Goal: Task Accomplishment & Management: Use online tool/utility

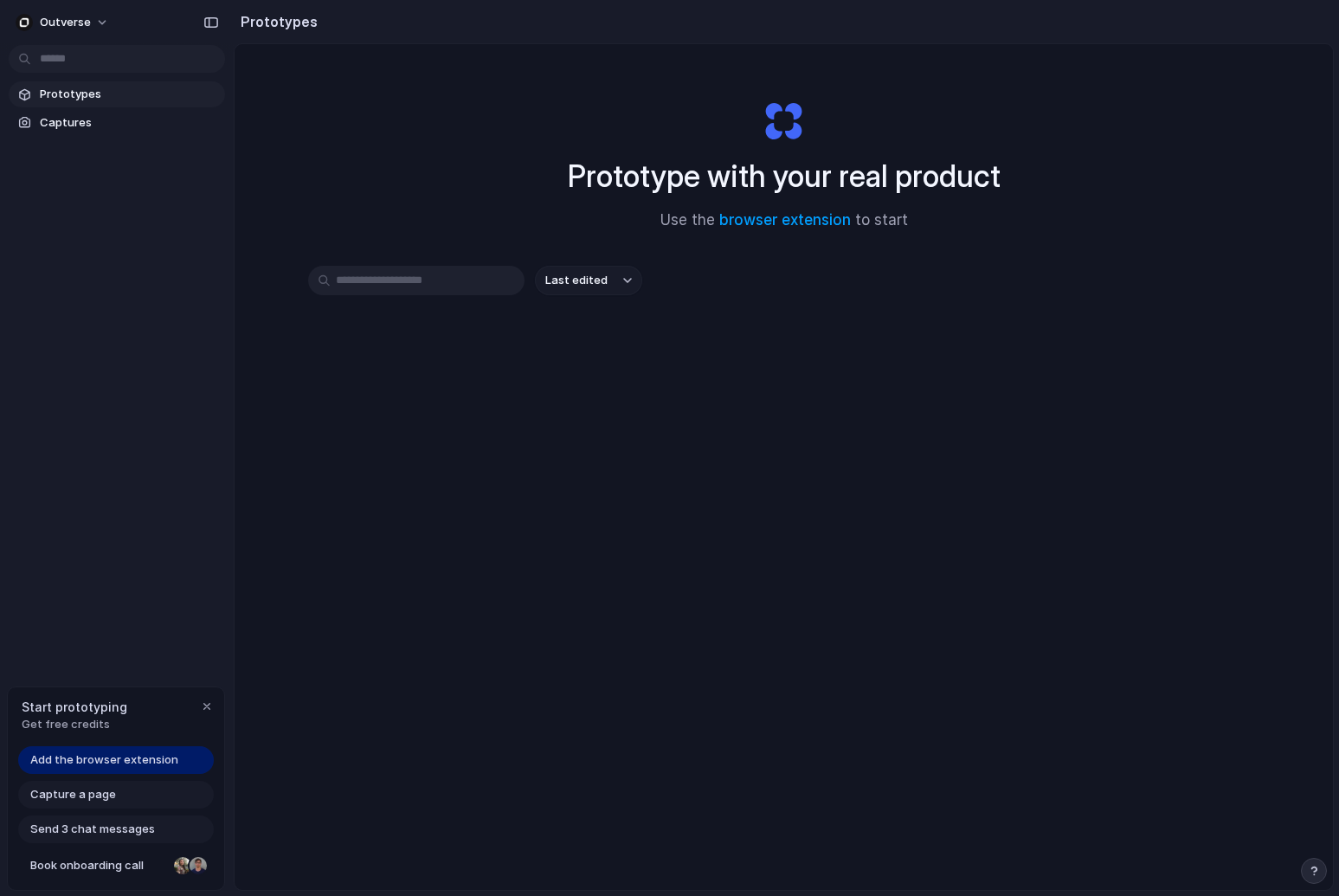
click at [166, 794] on div "Capture a page" at bounding box center [116, 794] width 195 height 27
click at [153, 765] on span "Add the browser extension" at bounding box center [104, 760] width 148 height 18
click at [94, 743] on div "Start prototyping Get free credits Add the browser extension Capture a page Sen…" at bounding box center [116, 789] width 218 height 205
click at [70, 757] on span "Add the browser extension" at bounding box center [104, 760] width 148 height 18
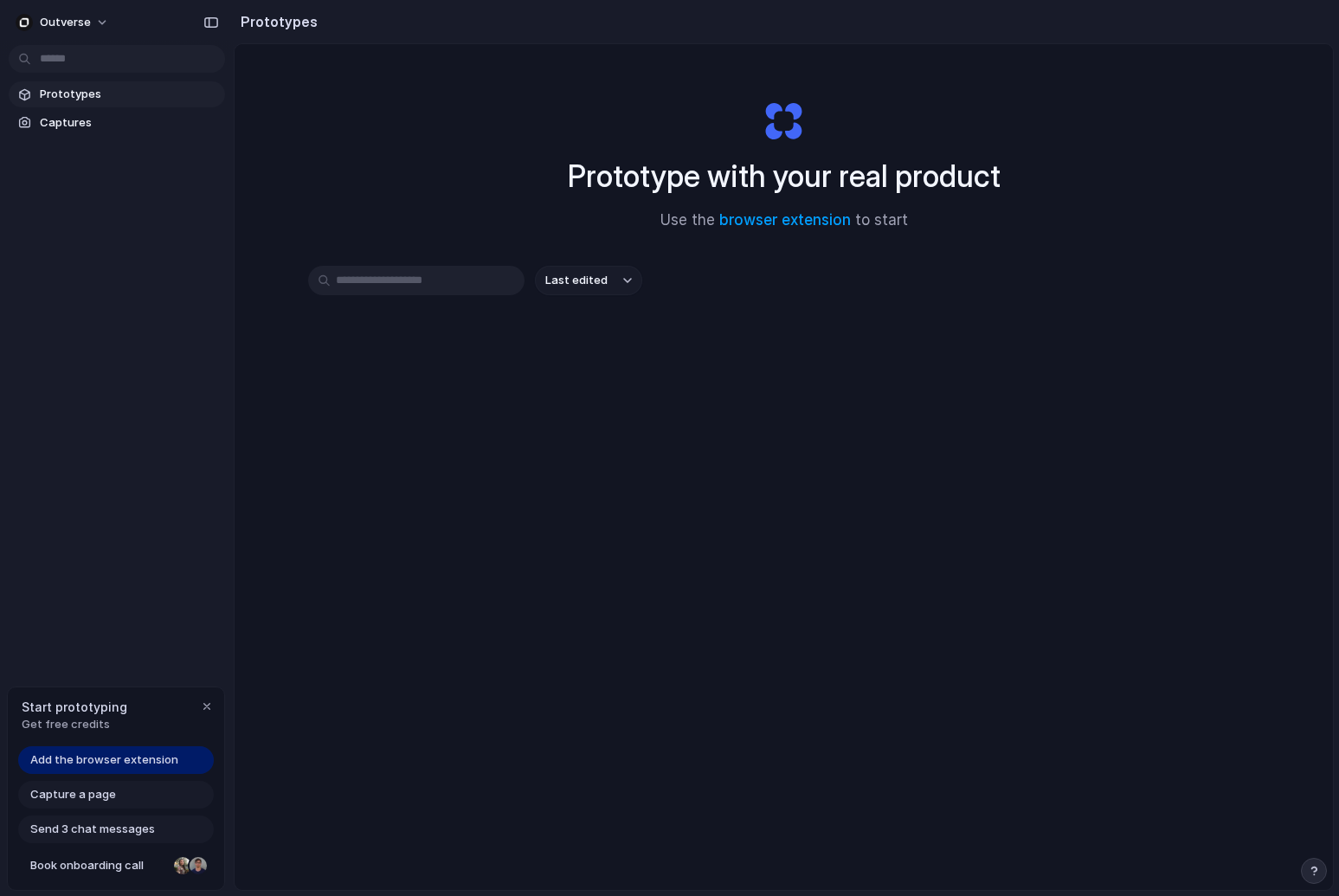
click at [70, 765] on span "Add the browser extension" at bounding box center [104, 760] width 148 height 18
click at [68, 755] on span "Add the browser extension" at bounding box center [104, 760] width 148 height 18
click at [92, 106] on link "Prototypes" at bounding box center [117, 93] width 217 height 26
click at [92, 120] on span "Captures" at bounding box center [129, 123] width 179 height 18
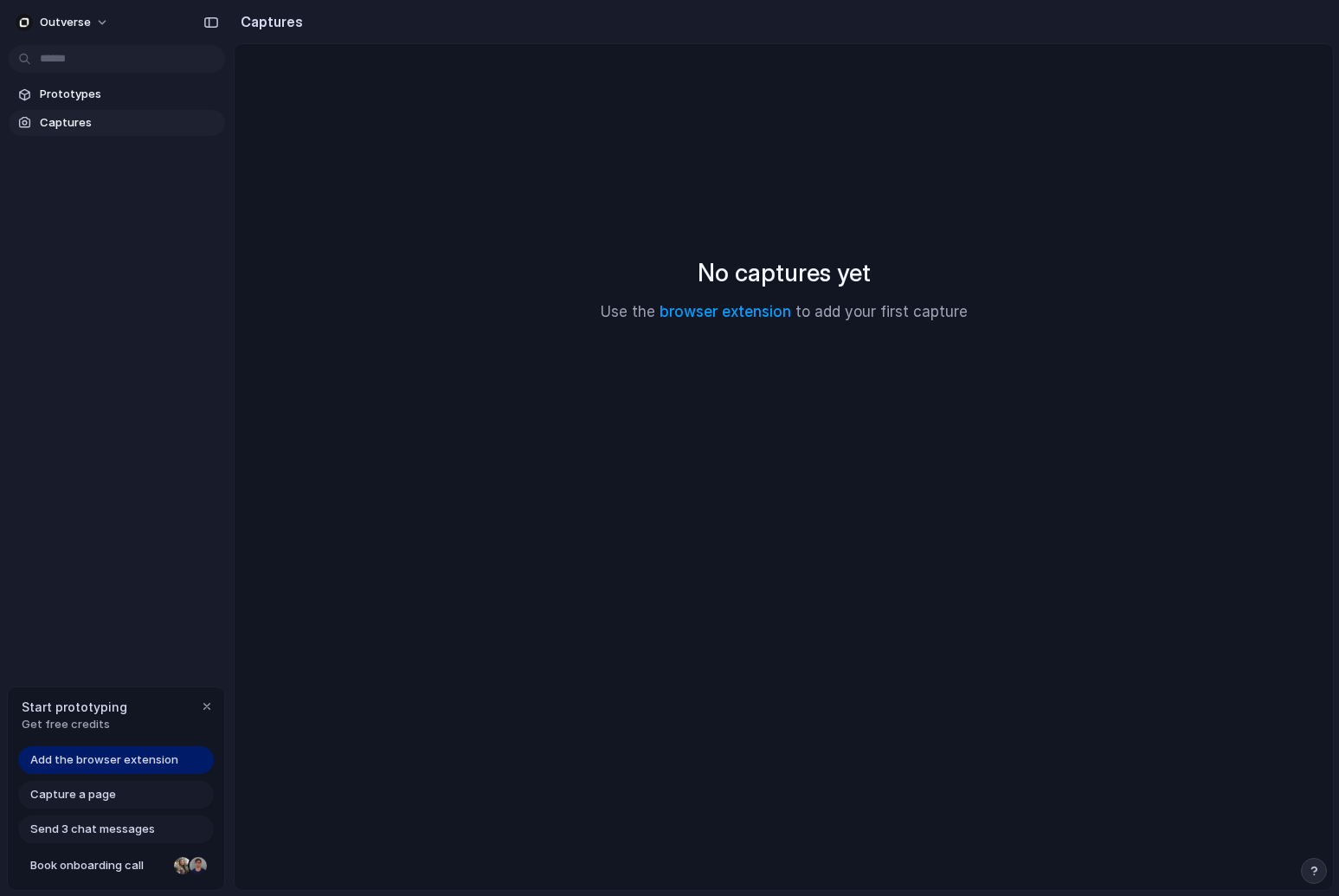
drag, startPoint x: 99, startPoint y: 89, endPoint x: 594, endPoint y: 225, distance: 513.3
click at [594, 225] on div "Outverse Prototypes Captures Start prototyping Get free credits Add the browser…" at bounding box center [669, 448] width 1339 height 896
click at [706, 316] on link "browser extension" at bounding box center [725, 312] width 131 height 18
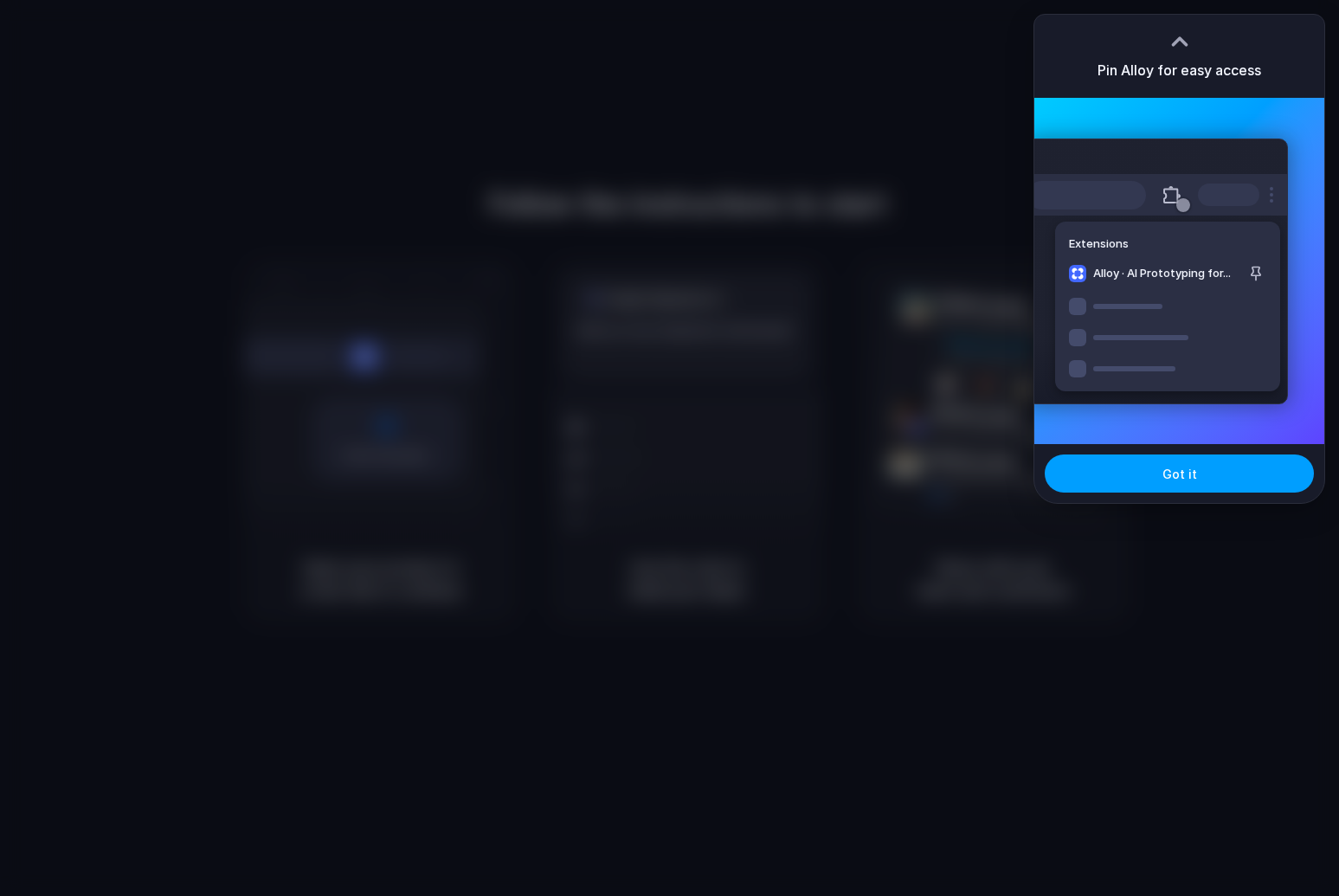
click at [1175, 478] on span "Got it" at bounding box center [1179, 474] width 34 height 18
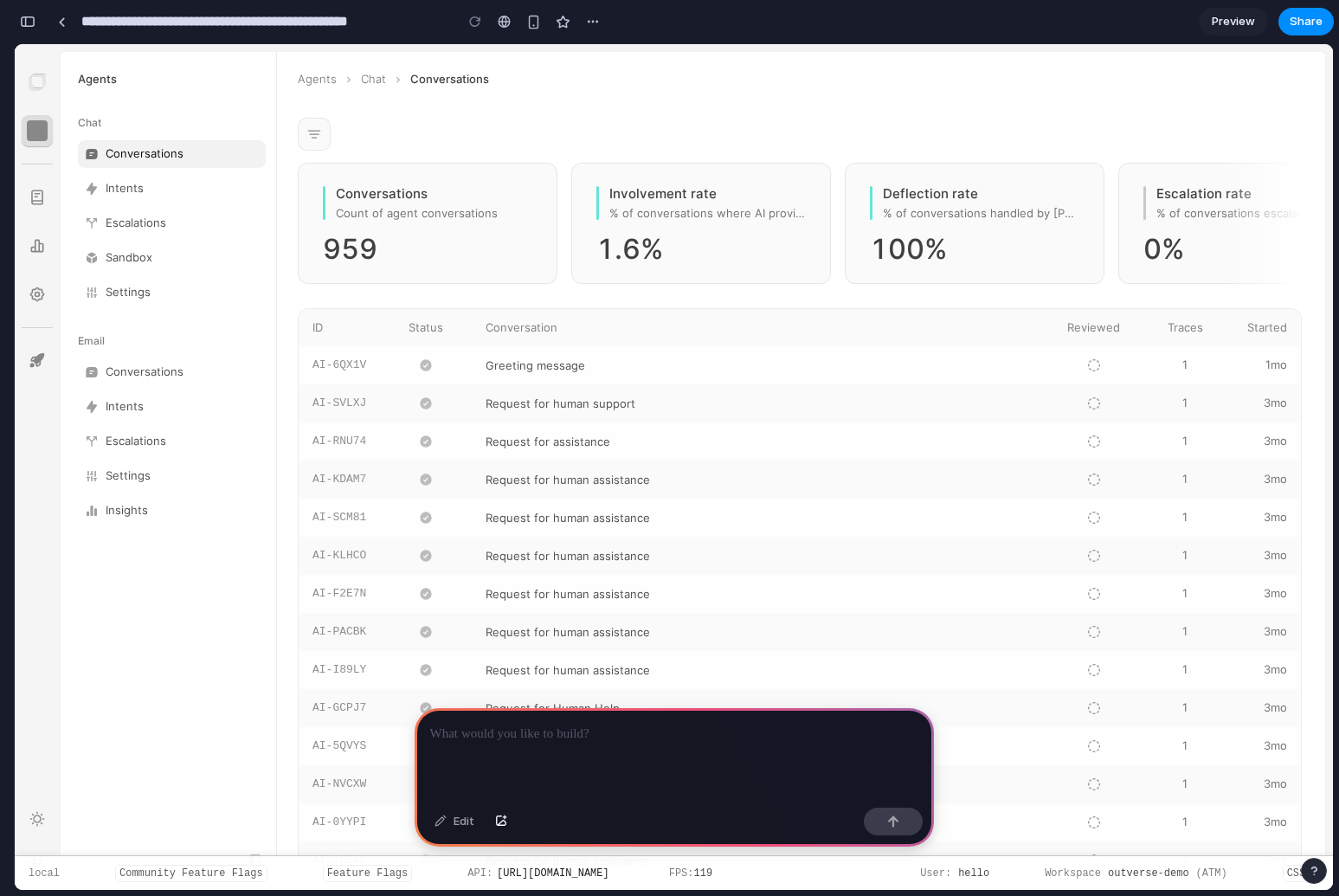
click at [779, 760] on div at bounding box center [674, 753] width 519 height 92
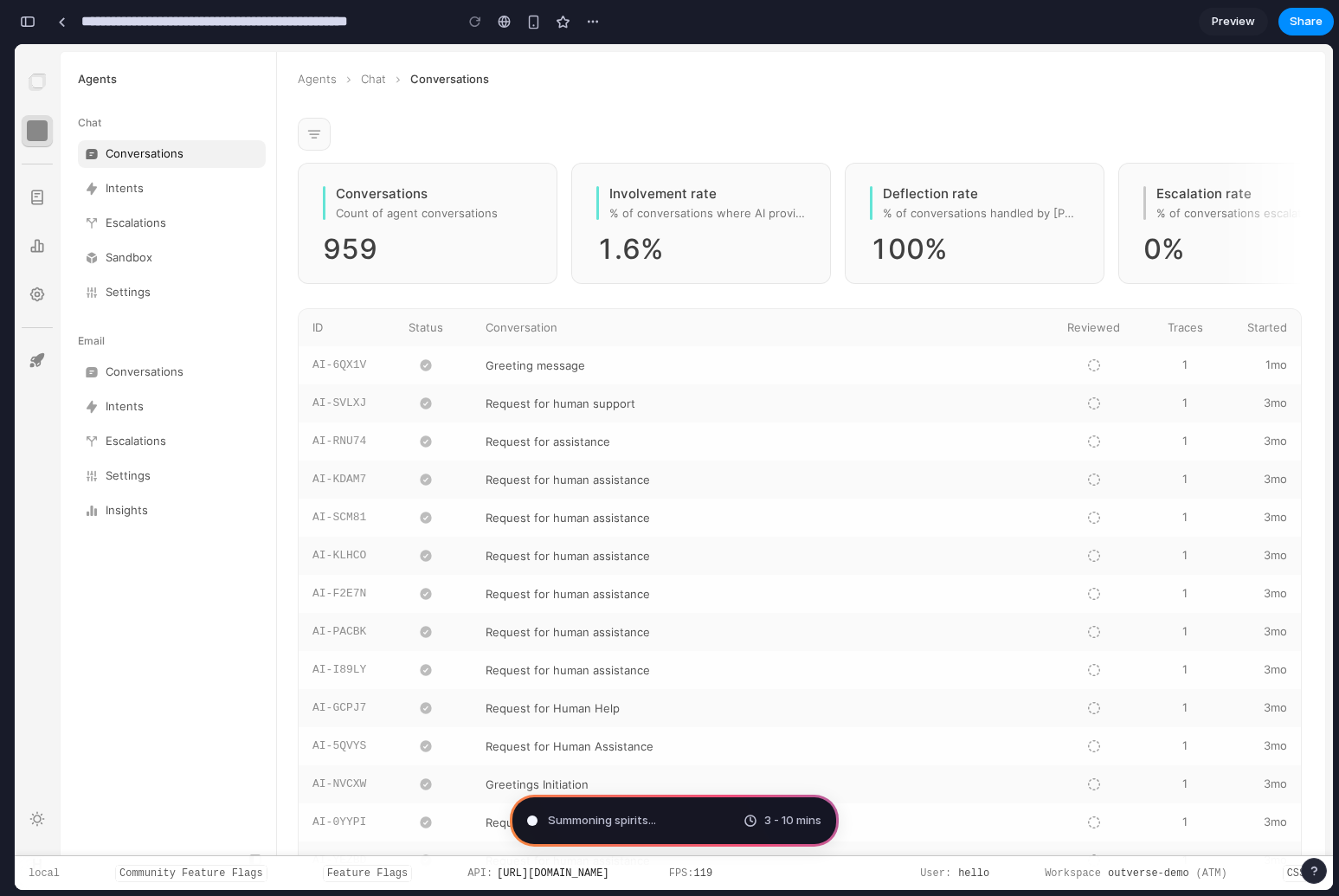
type input "**********"
click at [549, 27] on section "**********" at bounding box center [673, 21] width 1320 height 43
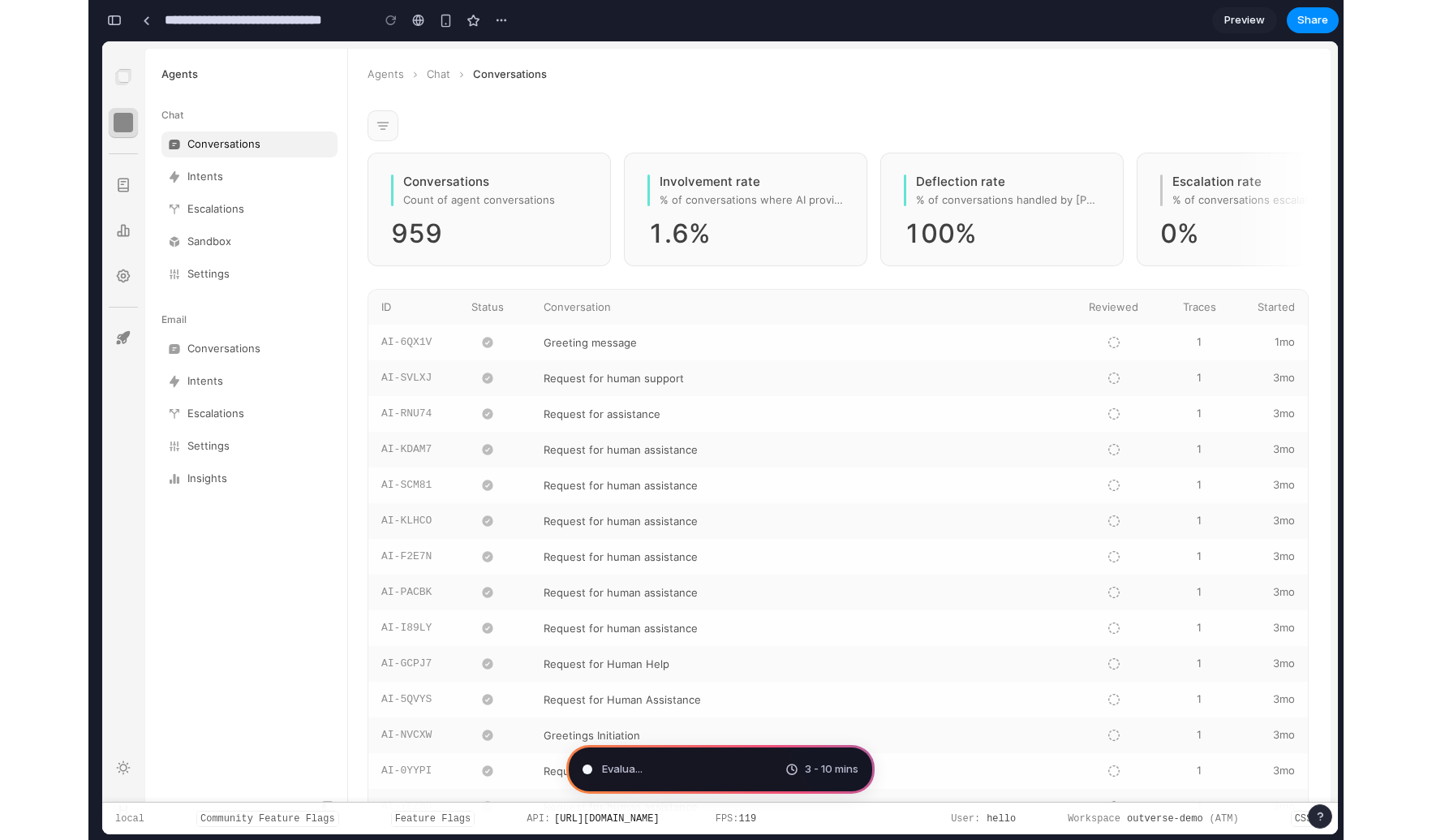
scroll to position [471, 0]
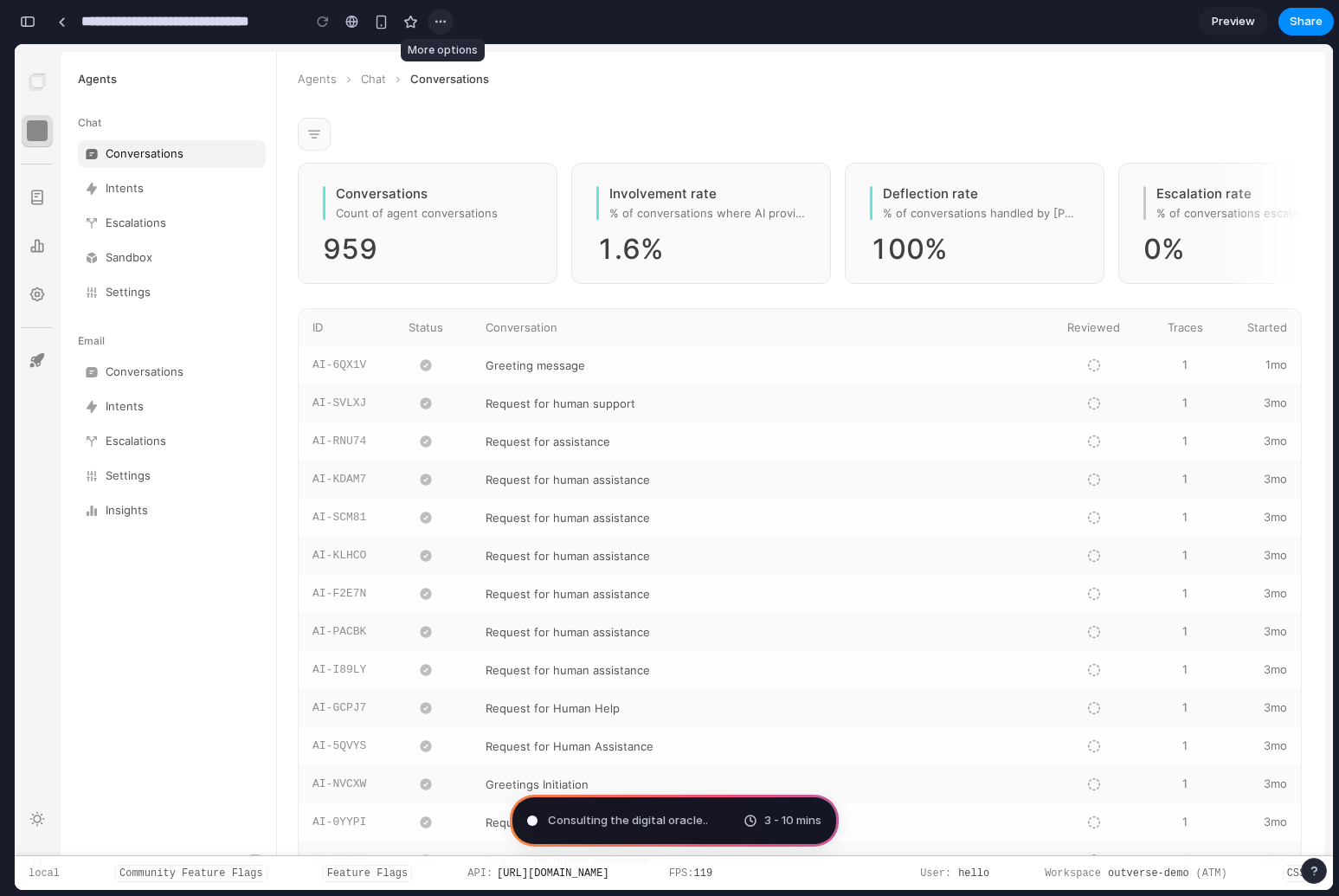
click at [434, 28] on button "button" at bounding box center [440, 21] width 26 height 26
click at [390, 97] on div "Duplicate Delete" at bounding box center [669, 448] width 1339 height 896
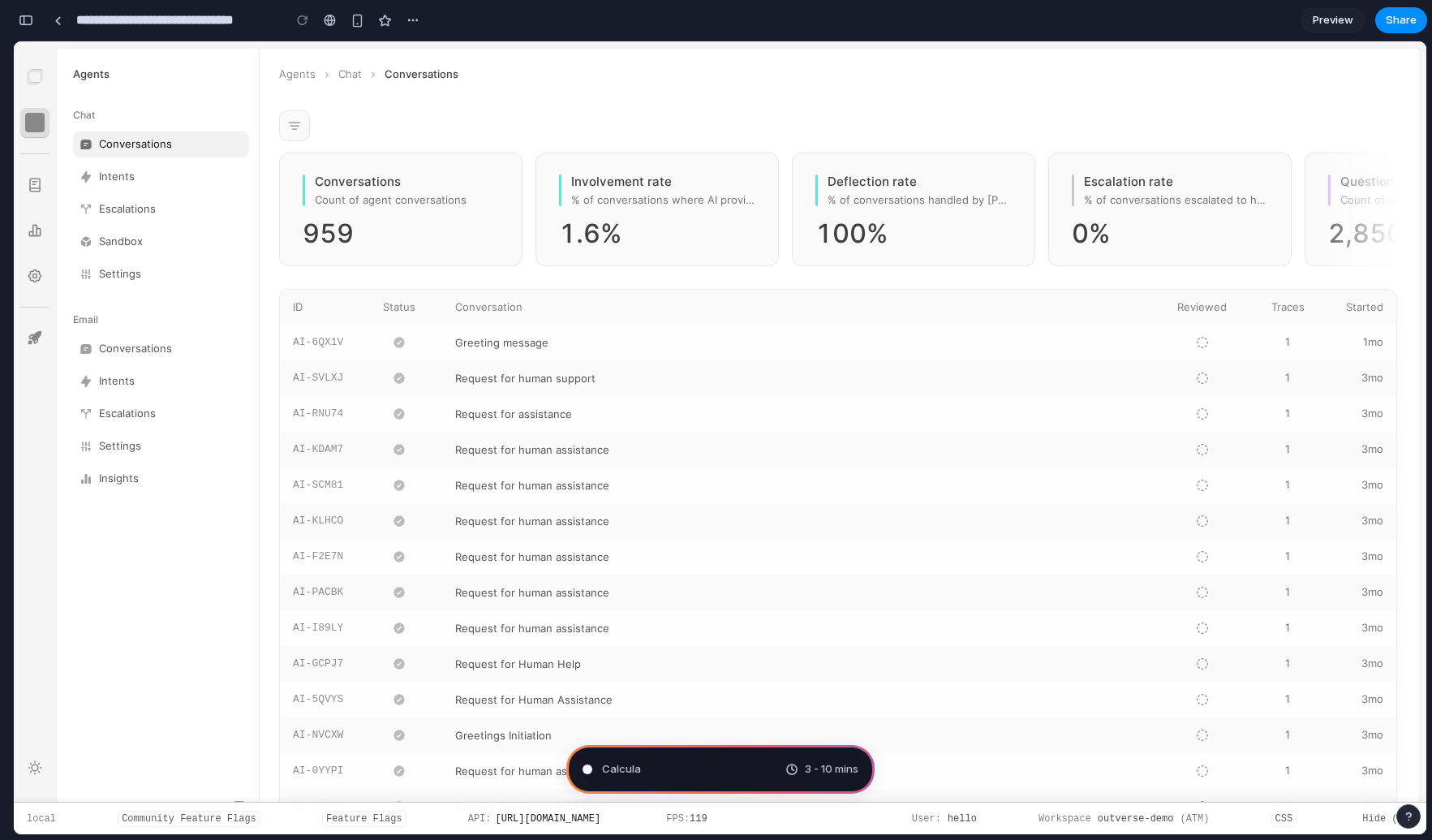
scroll to position [540, 0]
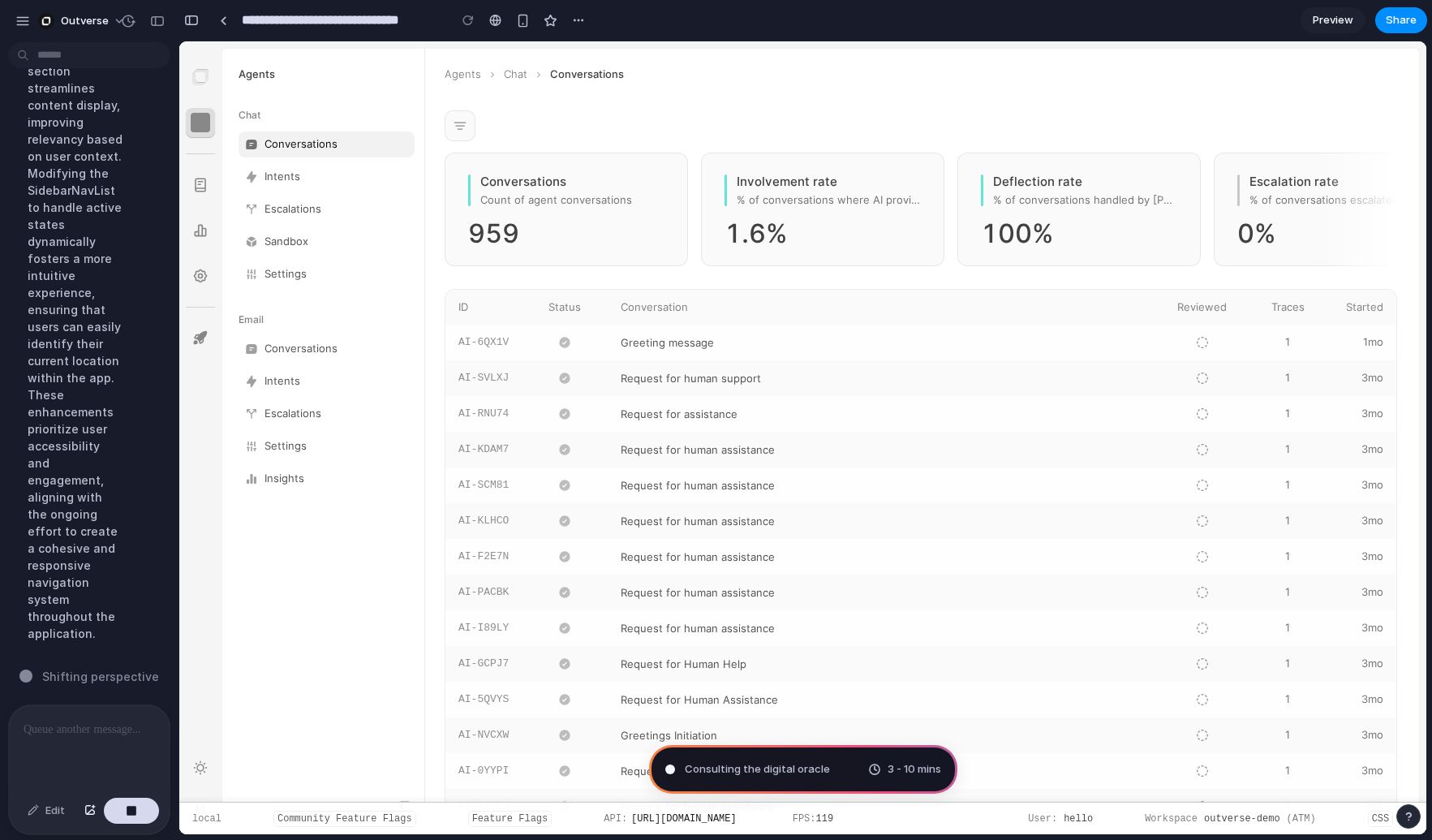
click at [29, 31] on div "Outverse" at bounding box center [61, 21] width 92 height 26
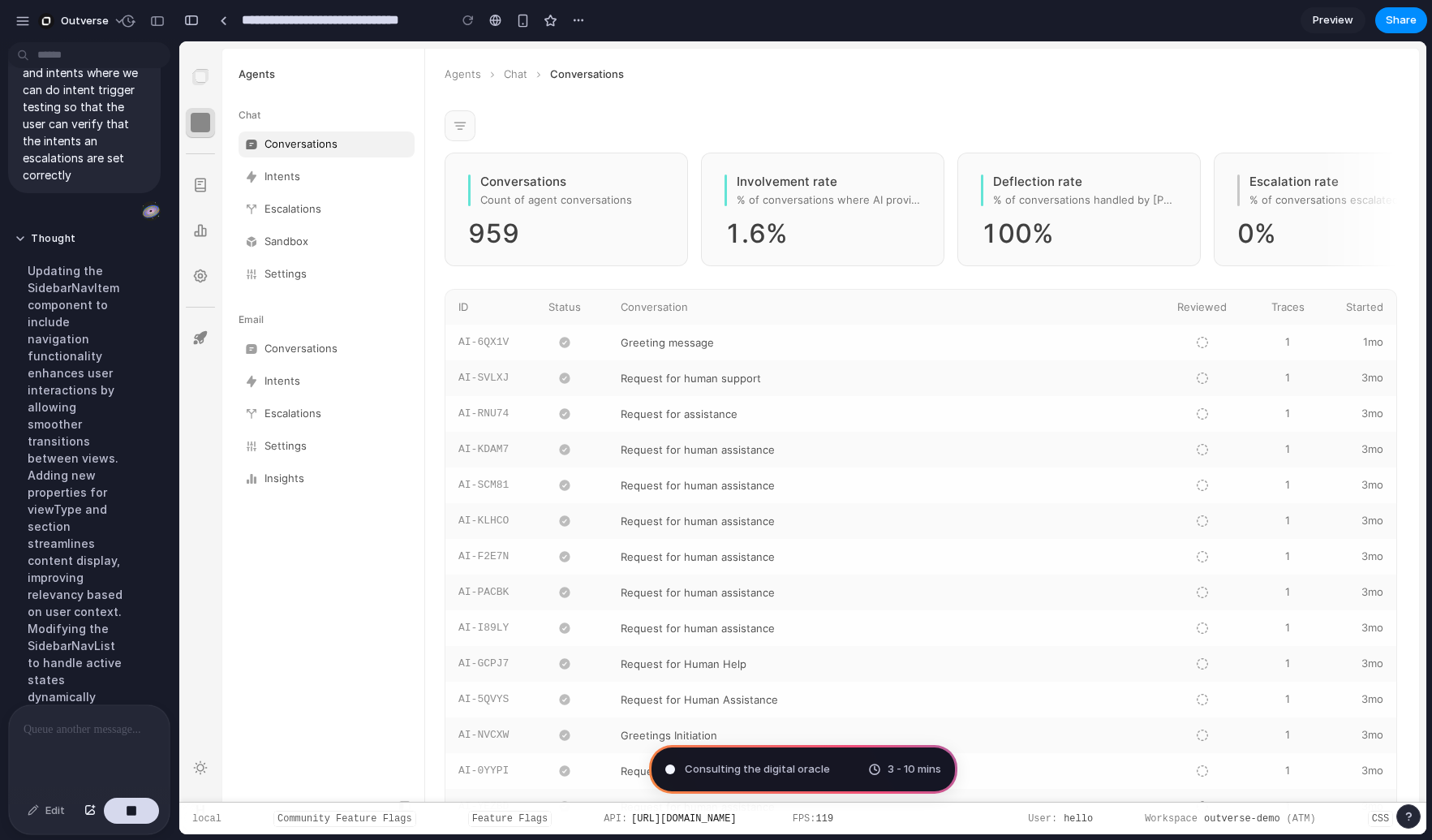
scroll to position [0, 0]
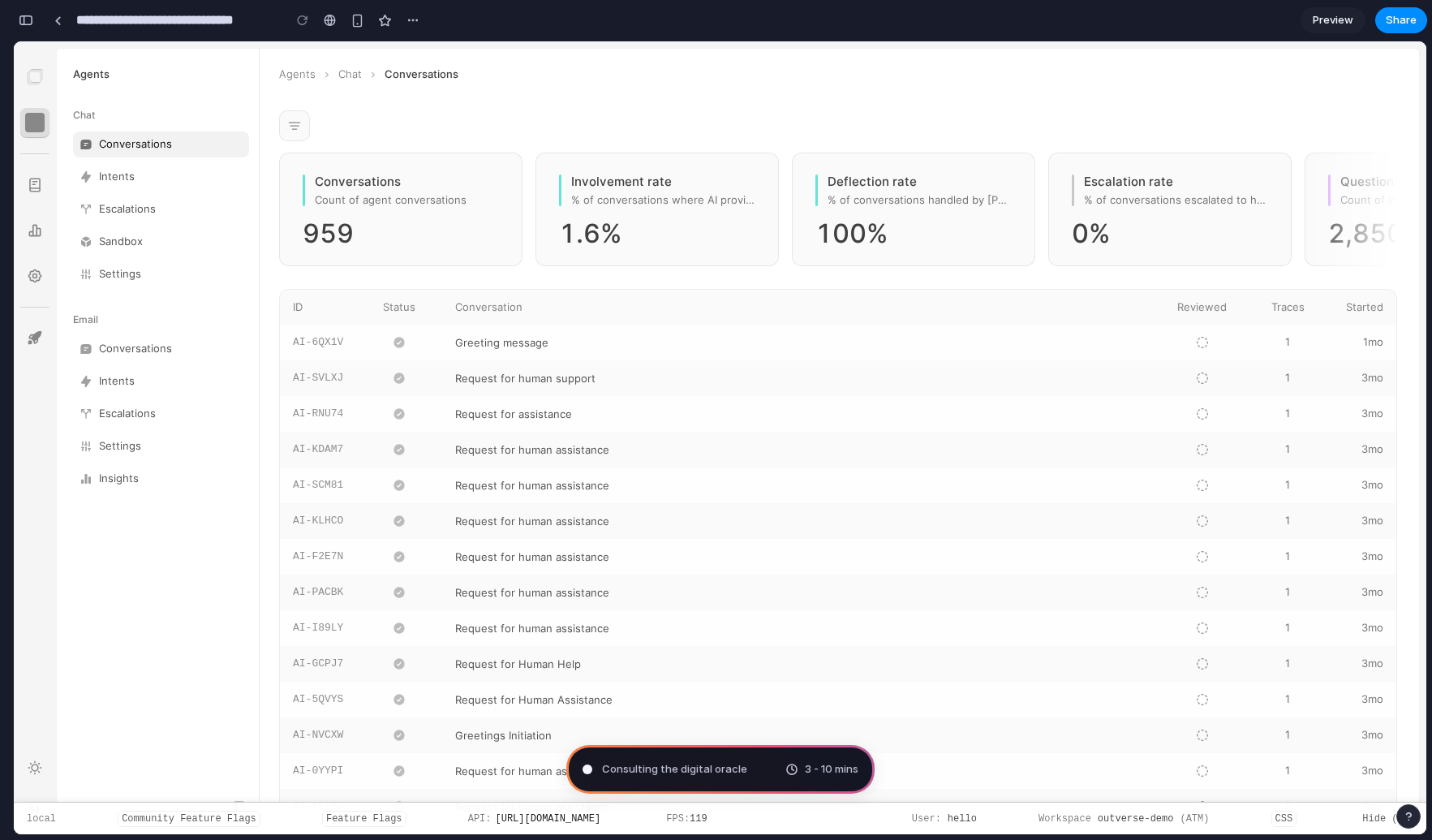
click at [31, 22] on div "button" at bounding box center [26, 21] width 15 height 12
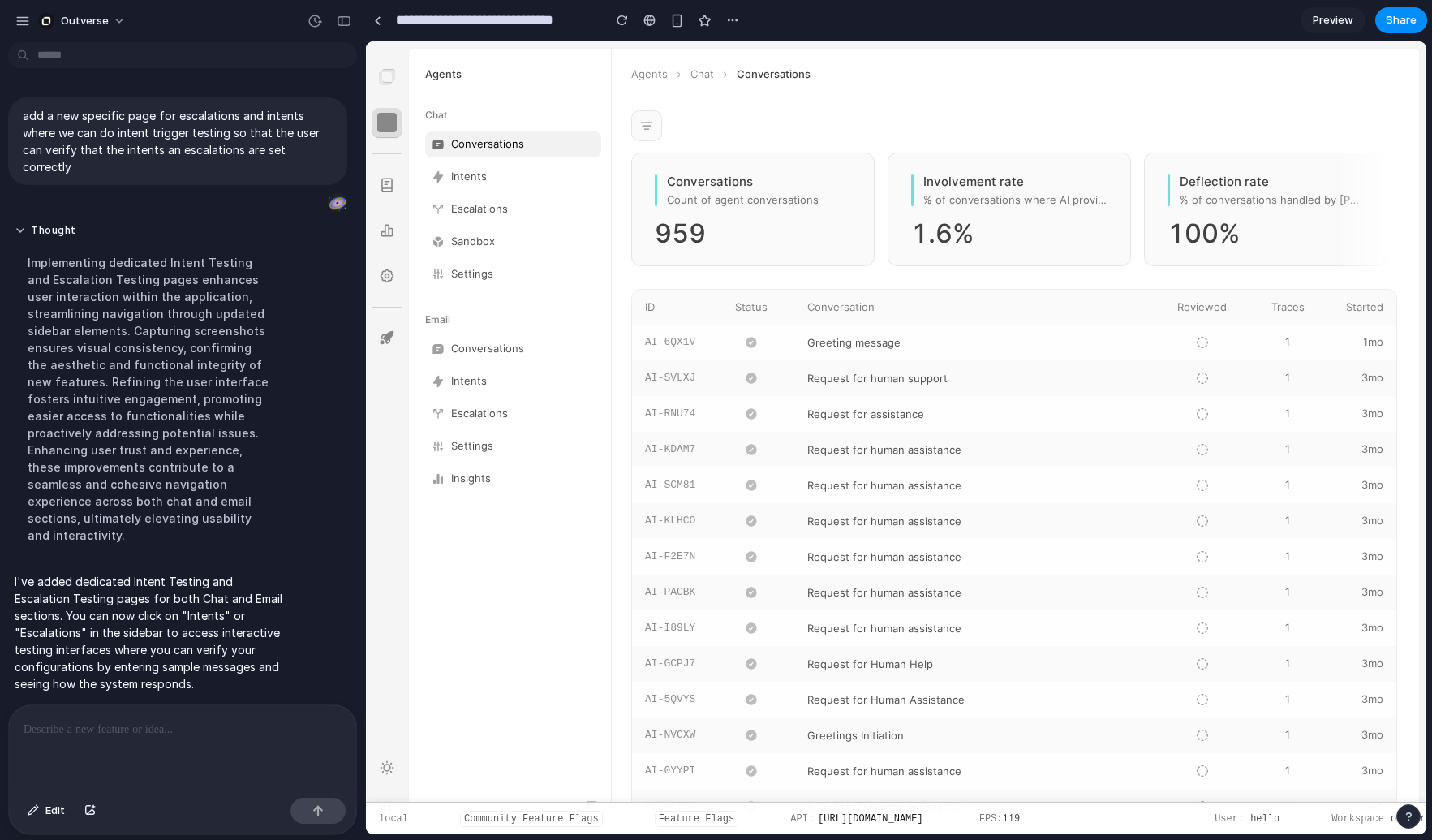
click at [503, 185] on link "Intents" at bounding box center [513, 177] width 176 height 26
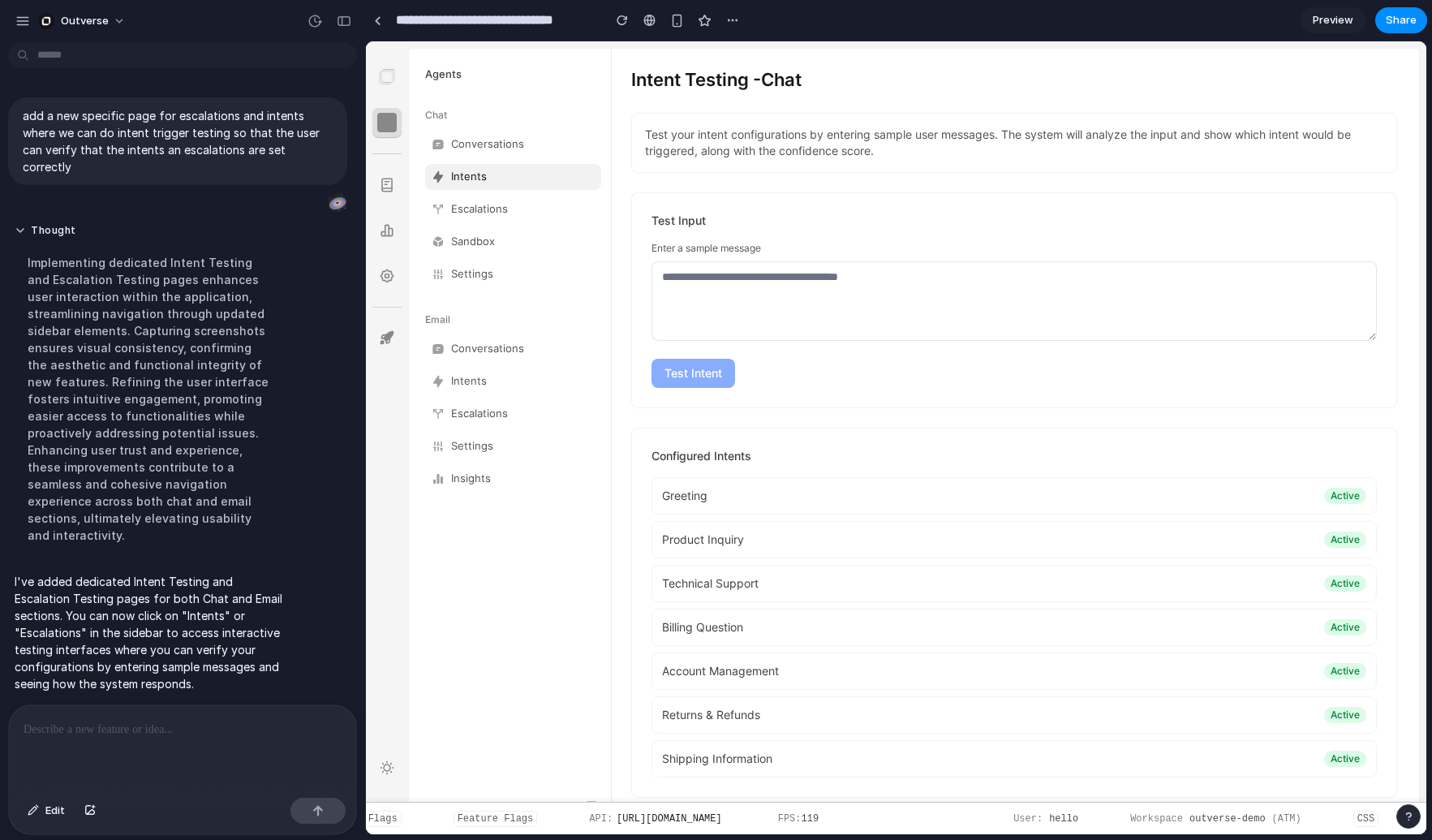
scroll to position [0, 300]
click at [1255, 814] on button "Hide (`)" at bounding box center [1386, 819] width 55 height 17
click at [1255, 814] on button "Hide (`)" at bounding box center [1386, 819] width 55 height 17
click at [1255, 819] on div "button" at bounding box center [1409, 816] width 12 height 12
click at [1255, 839] on div "**********" at bounding box center [898, 420] width 1067 height 840
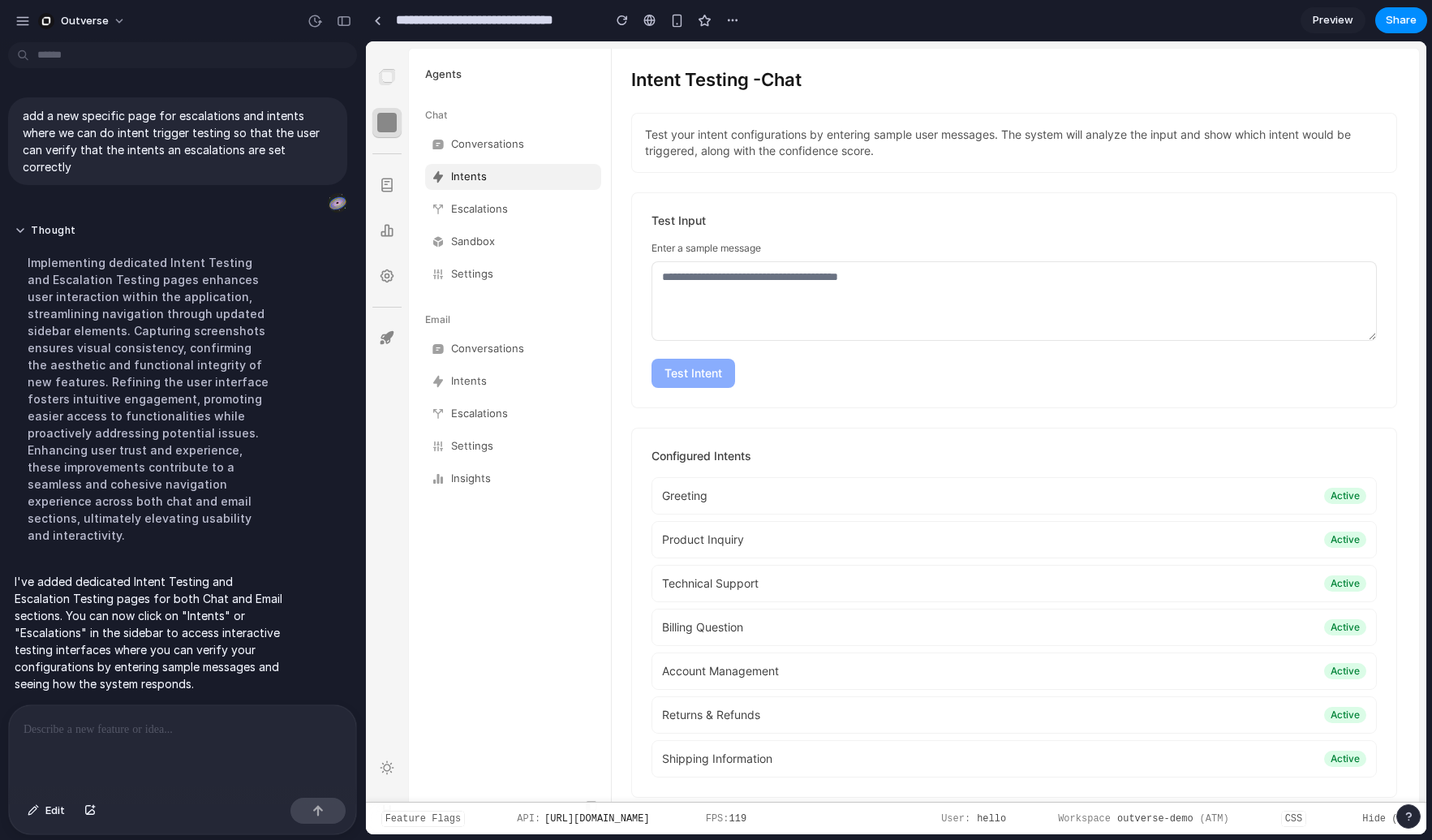
click at [1255, 828] on div "local Community Feature Flags Feature Flags API: [URL][DOMAIN_NAME] FPS: 119 Us…" at bounding box center [896, 817] width 1061 height 32
click at [1255, 817] on button "Hide (`)" at bounding box center [1386, 819] width 55 height 17
click at [1255, 814] on button "Hide (`)" at bounding box center [1386, 819] width 55 height 17
click at [1255, 801] on div "local Community Feature Flags Feature Flags API: [URL][DOMAIN_NAME] FPS: 119 Us…" at bounding box center [896, 817] width 1061 height 32
click at [1255, 785] on div "Configured Intents Greeting Active Product Inquiry Active Technical Support Act…" at bounding box center [1014, 612] width 766 height 370
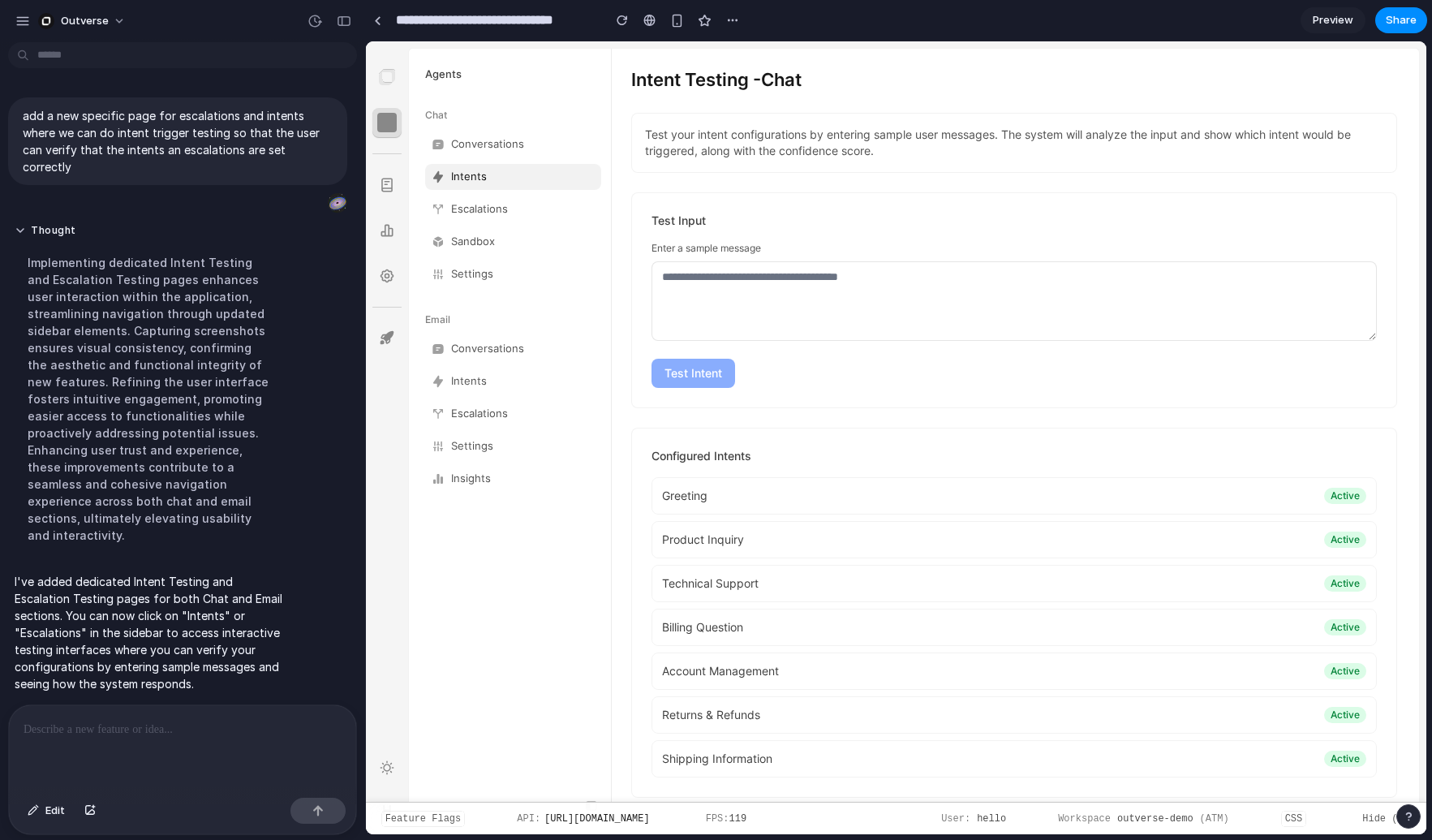
click at [935, 644] on div "Billing Question Active" at bounding box center [1014, 626] width 725 height 37
click at [707, 297] on textarea at bounding box center [1014, 301] width 725 height 79
type textarea "***"
click at [697, 367] on button "Test Intent" at bounding box center [692, 373] width 83 height 29
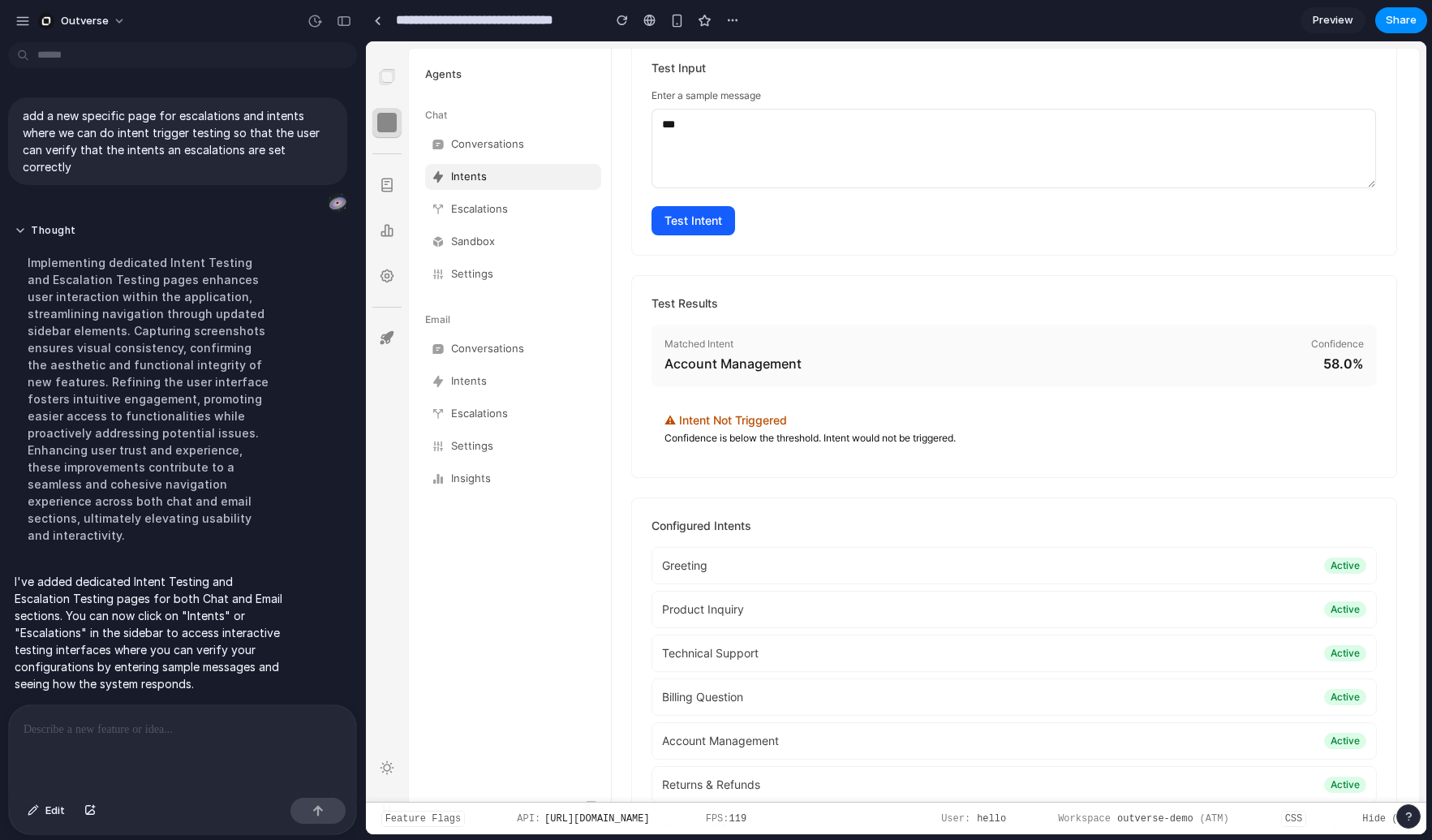
scroll to position [0, 0]
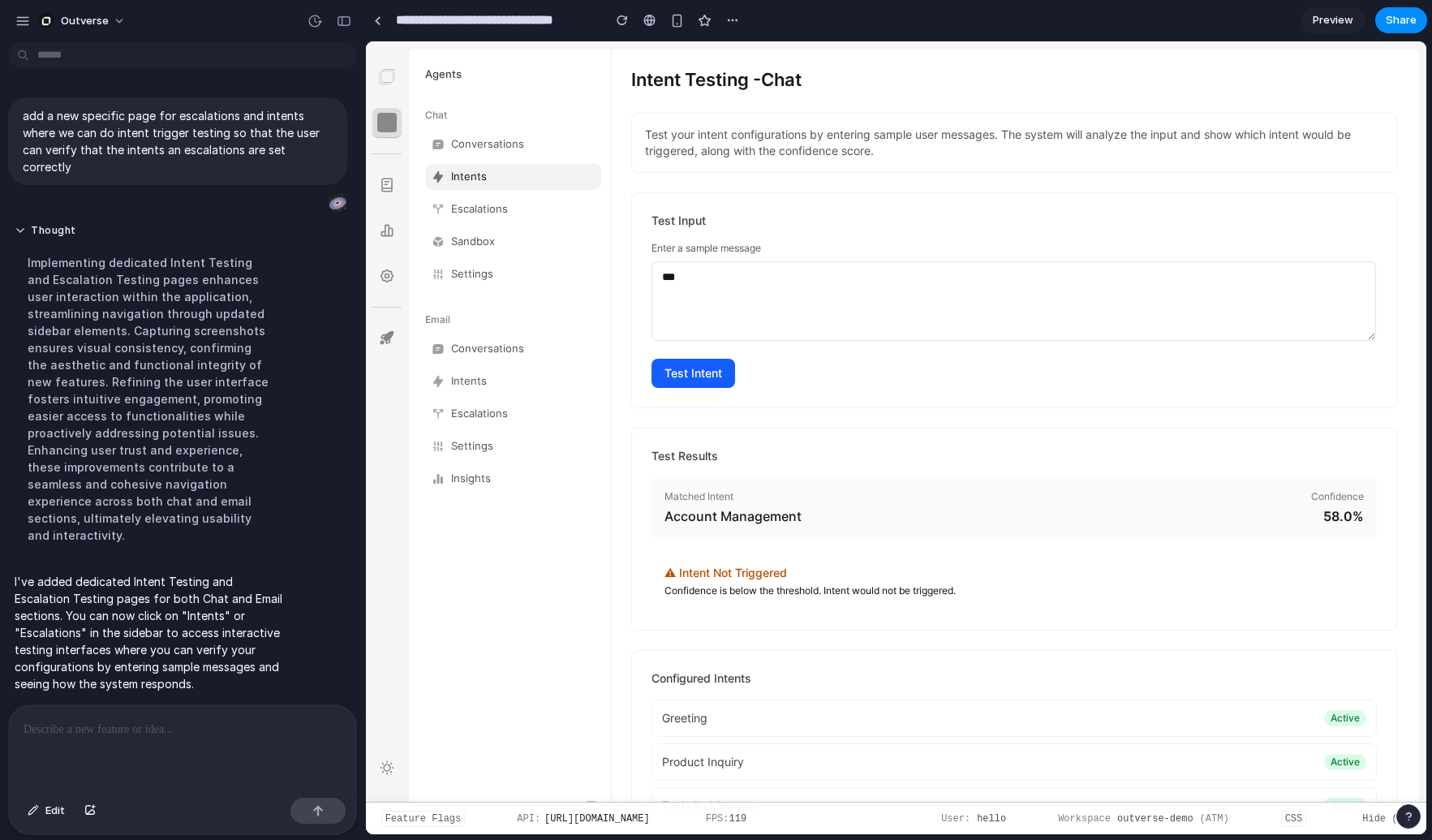
click at [508, 204] on link "Escalations" at bounding box center [513, 209] width 176 height 26
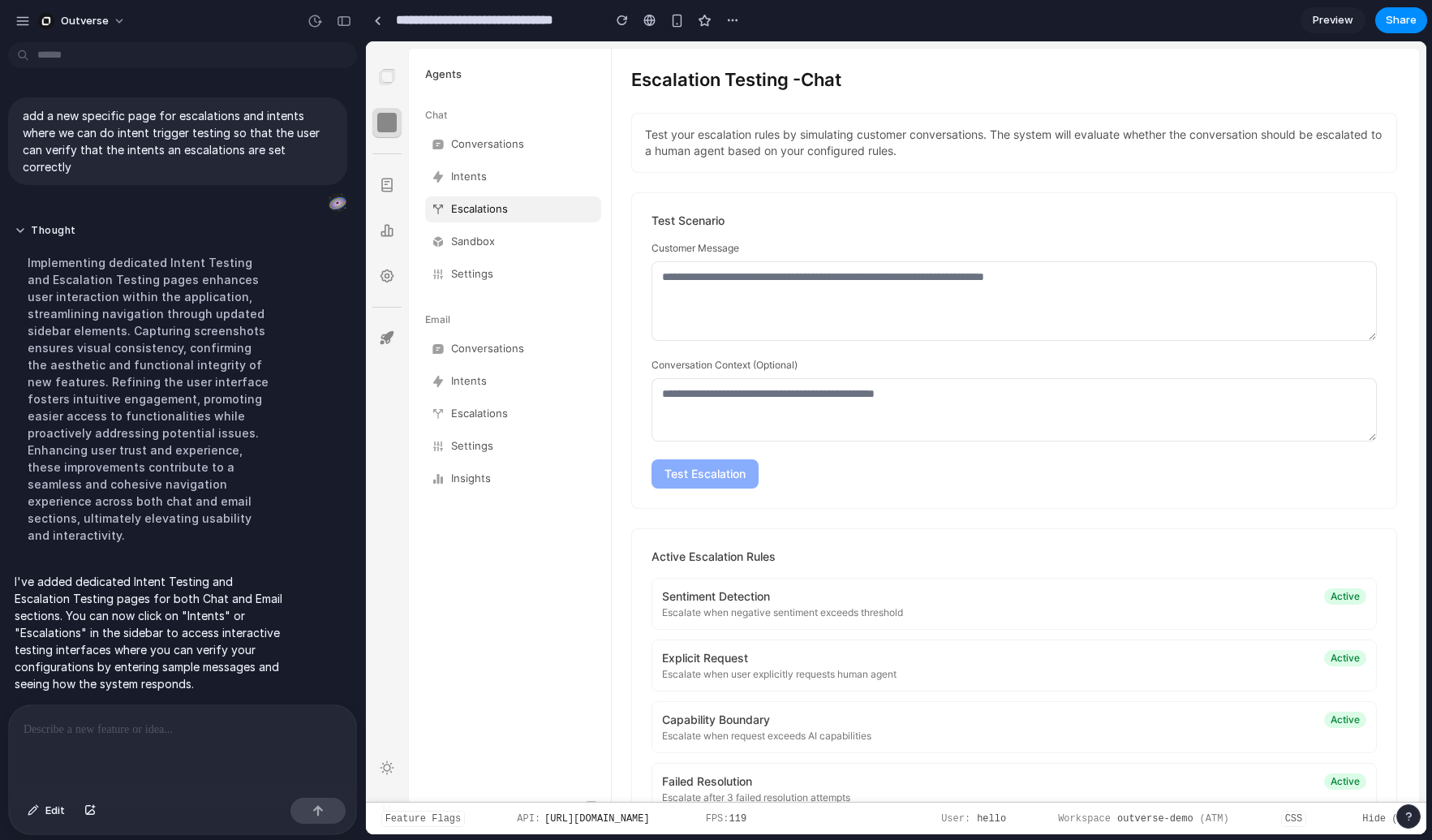
click at [487, 149] on link "Conversations" at bounding box center [513, 144] width 176 height 26
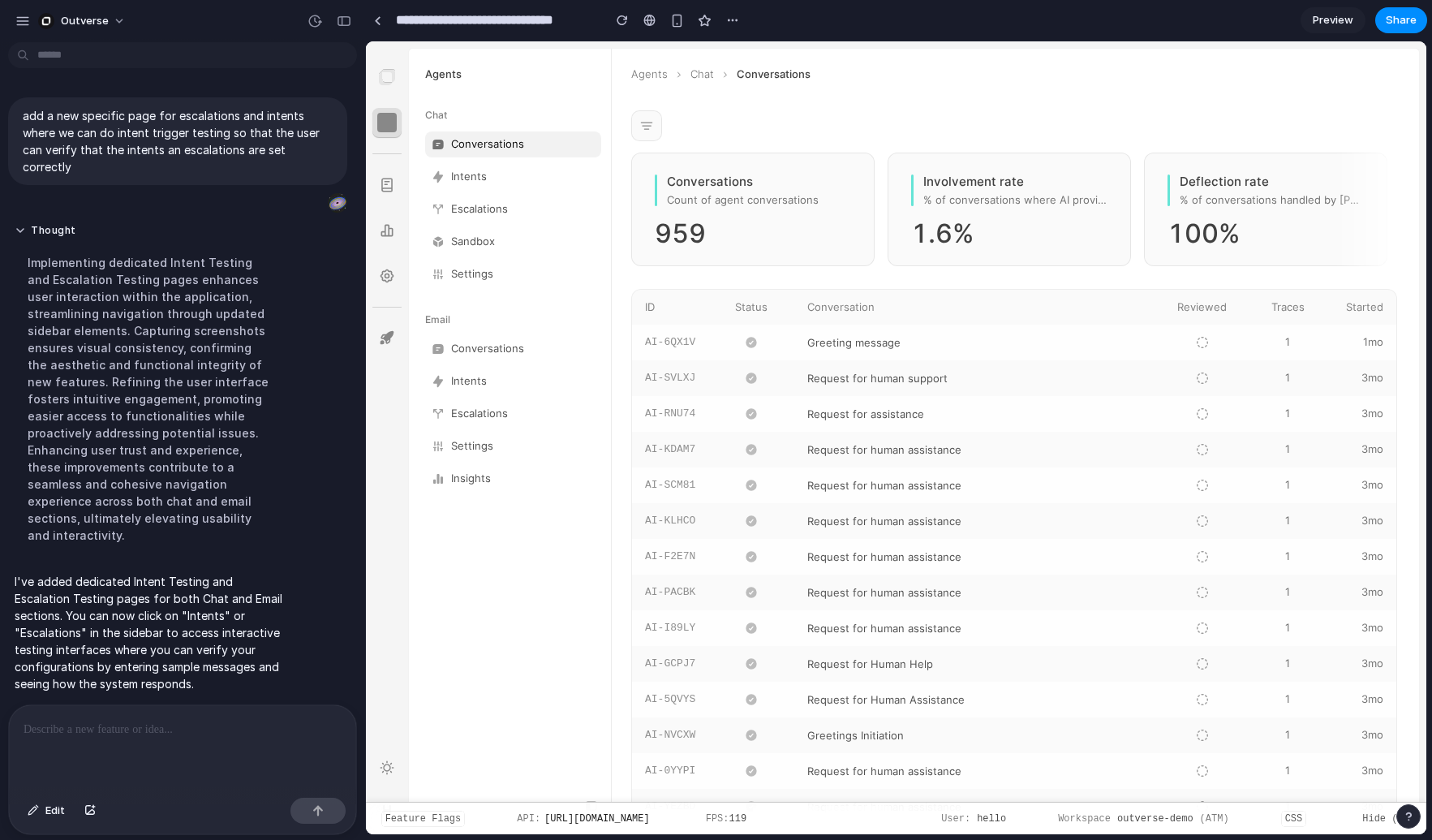
click at [237, 720] on p at bounding box center [182, 729] width 318 height 20
click at [489, 179] on link "Intents" at bounding box center [513, 177] width 176 height 26
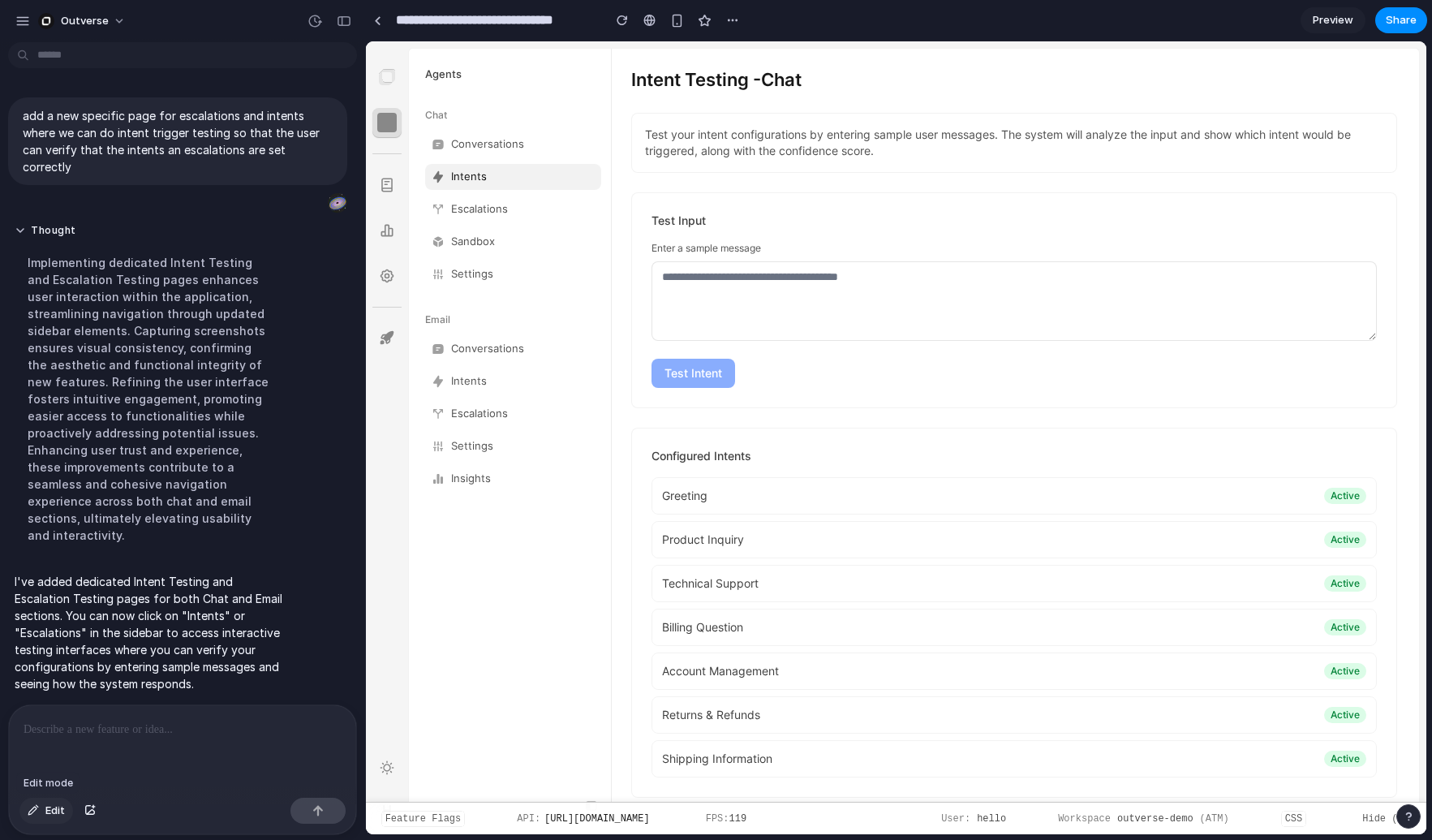
click at [49, 809] on span "Edit" at bounding box center [55, 810] width 20 height 17
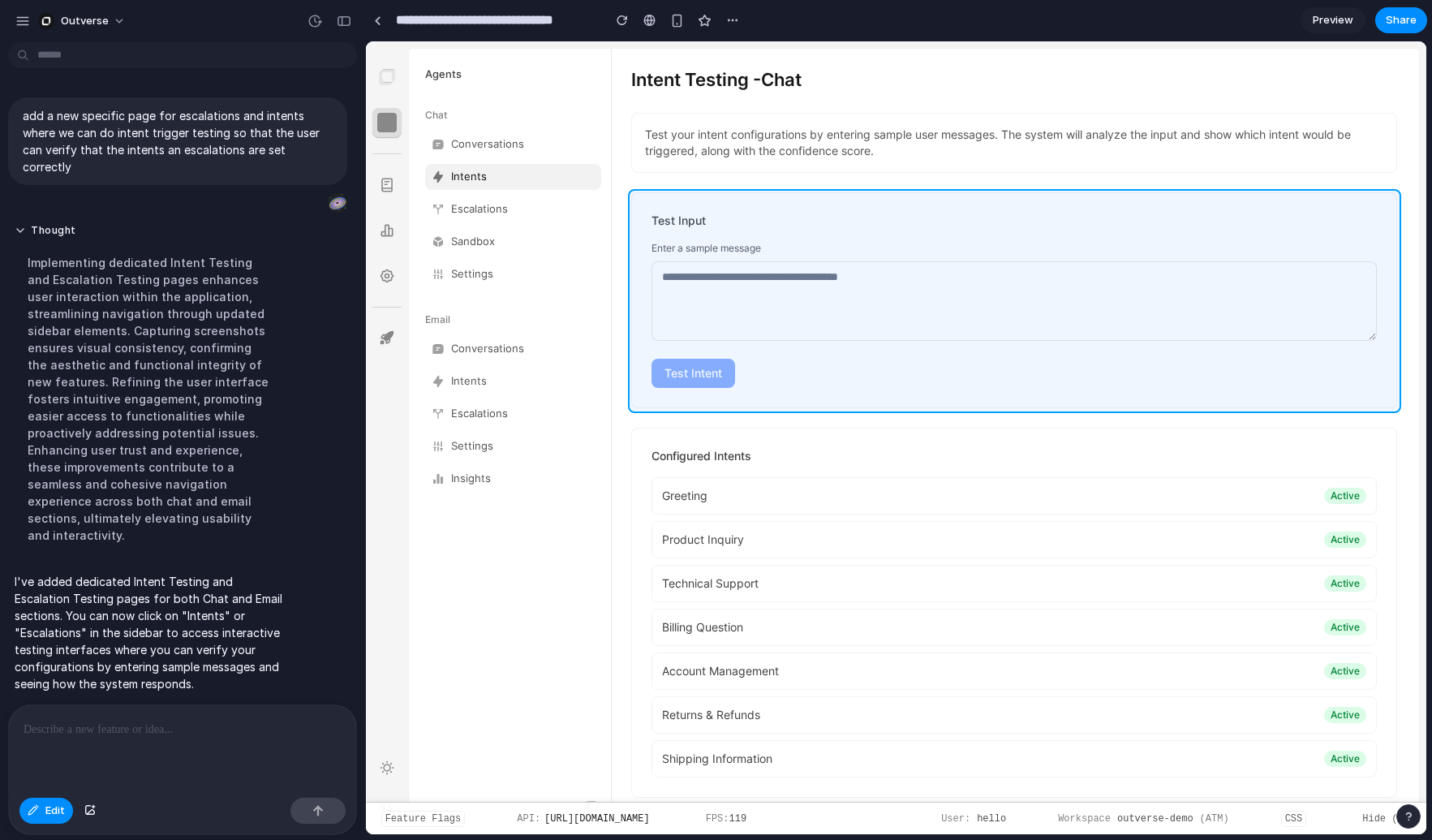
click at [674, 233] on div at bounding box center [896, 438] width 1060 height 792
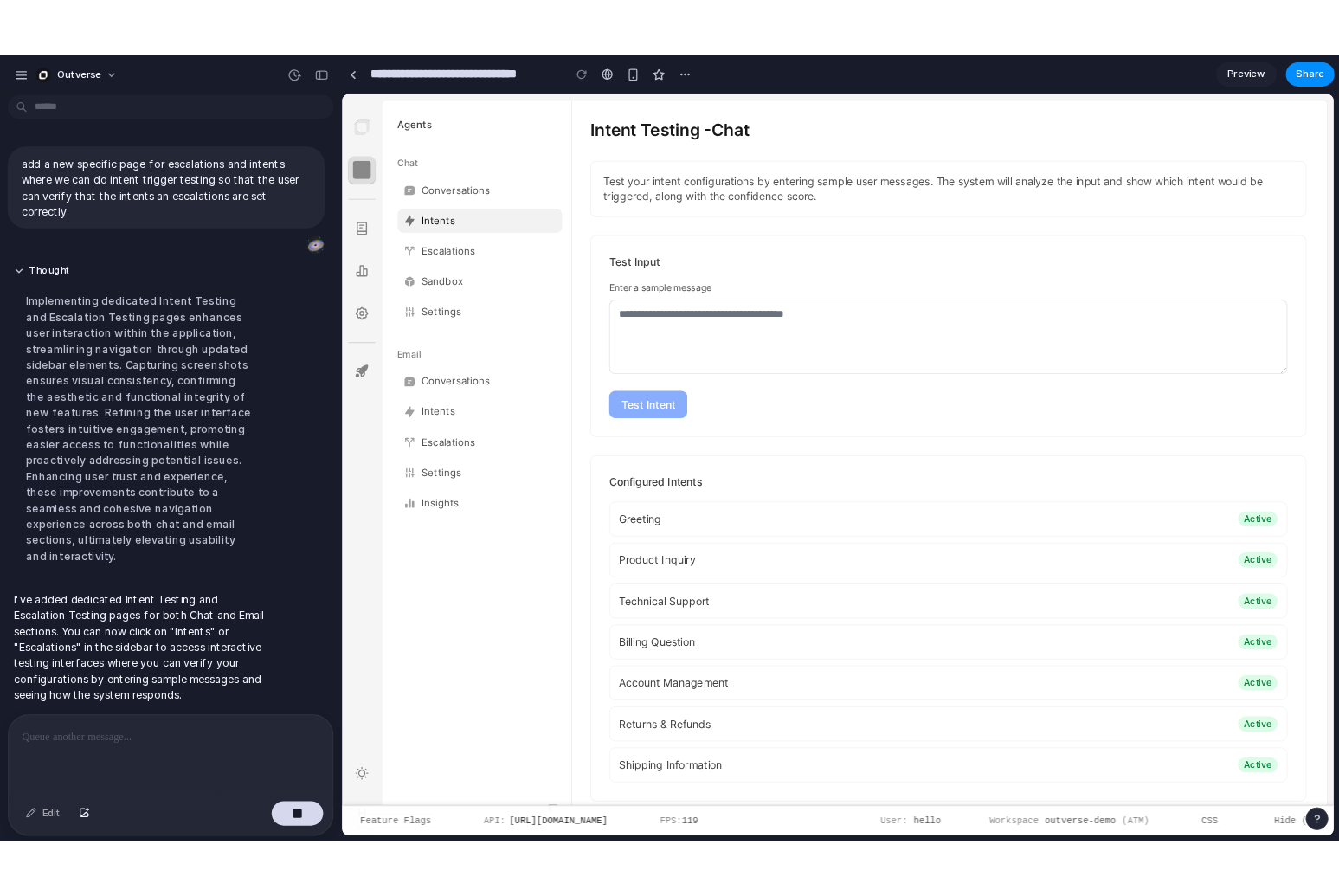
scroll to position [117, 0]
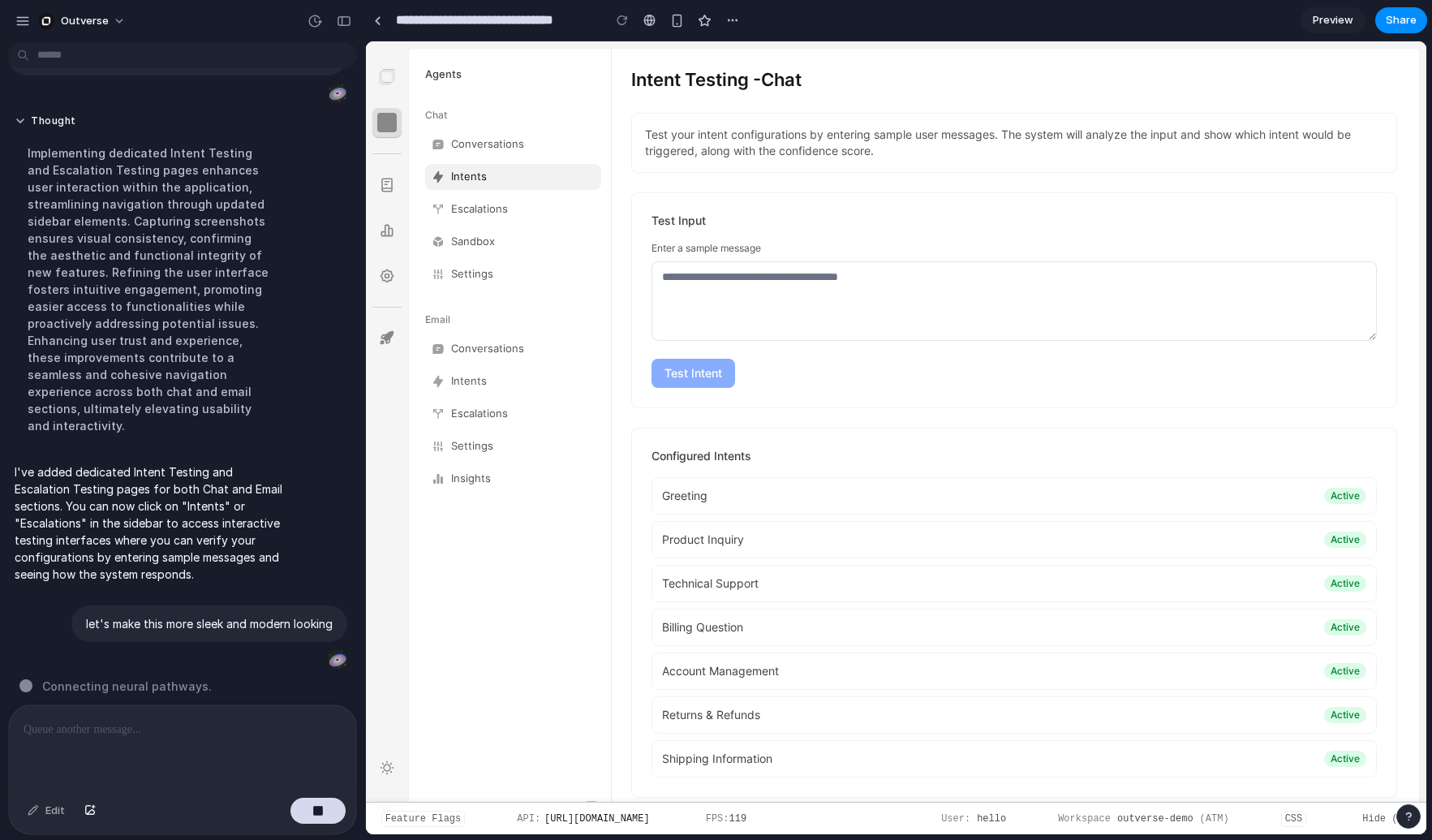
click at [477, 658] on div "Agents Chat Conversations Intents Escalations Sandbox Settings Email Conversati…" at bounding box center [509, 437] width 202 height 778
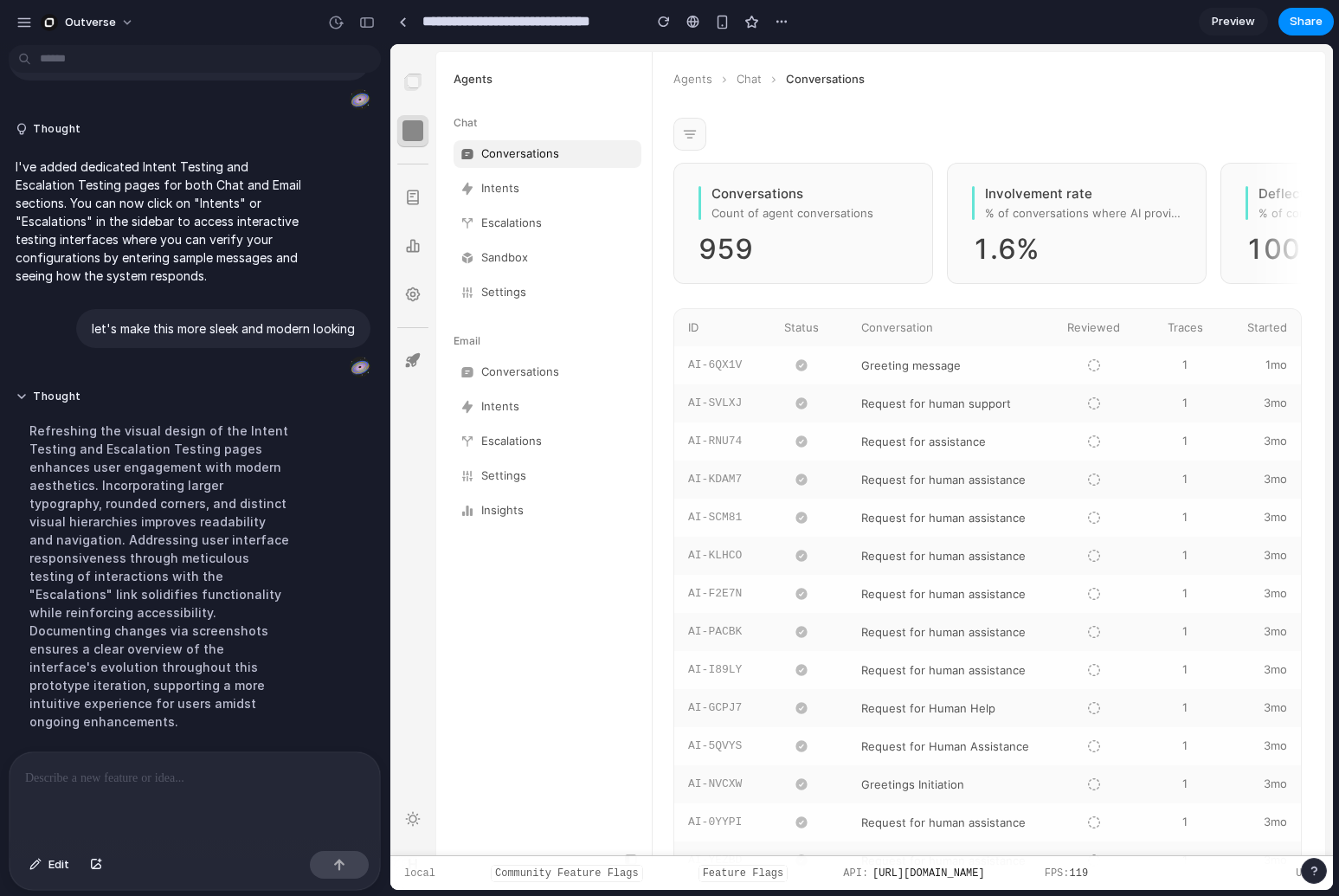
scroll to position [279, 0]
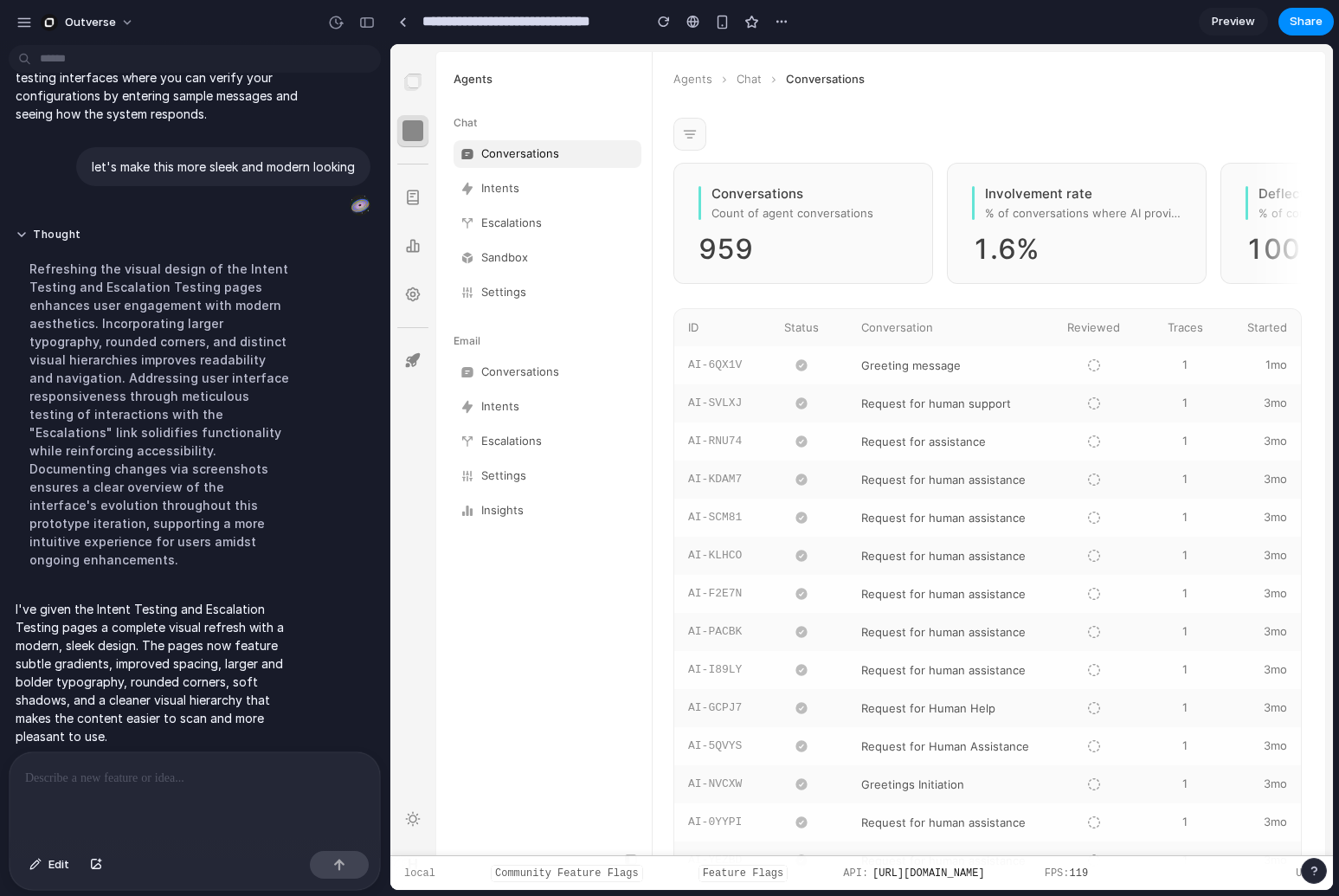
click at [537, 188] on link "Intents" at bounding box center [547, 188] width 188 height 27
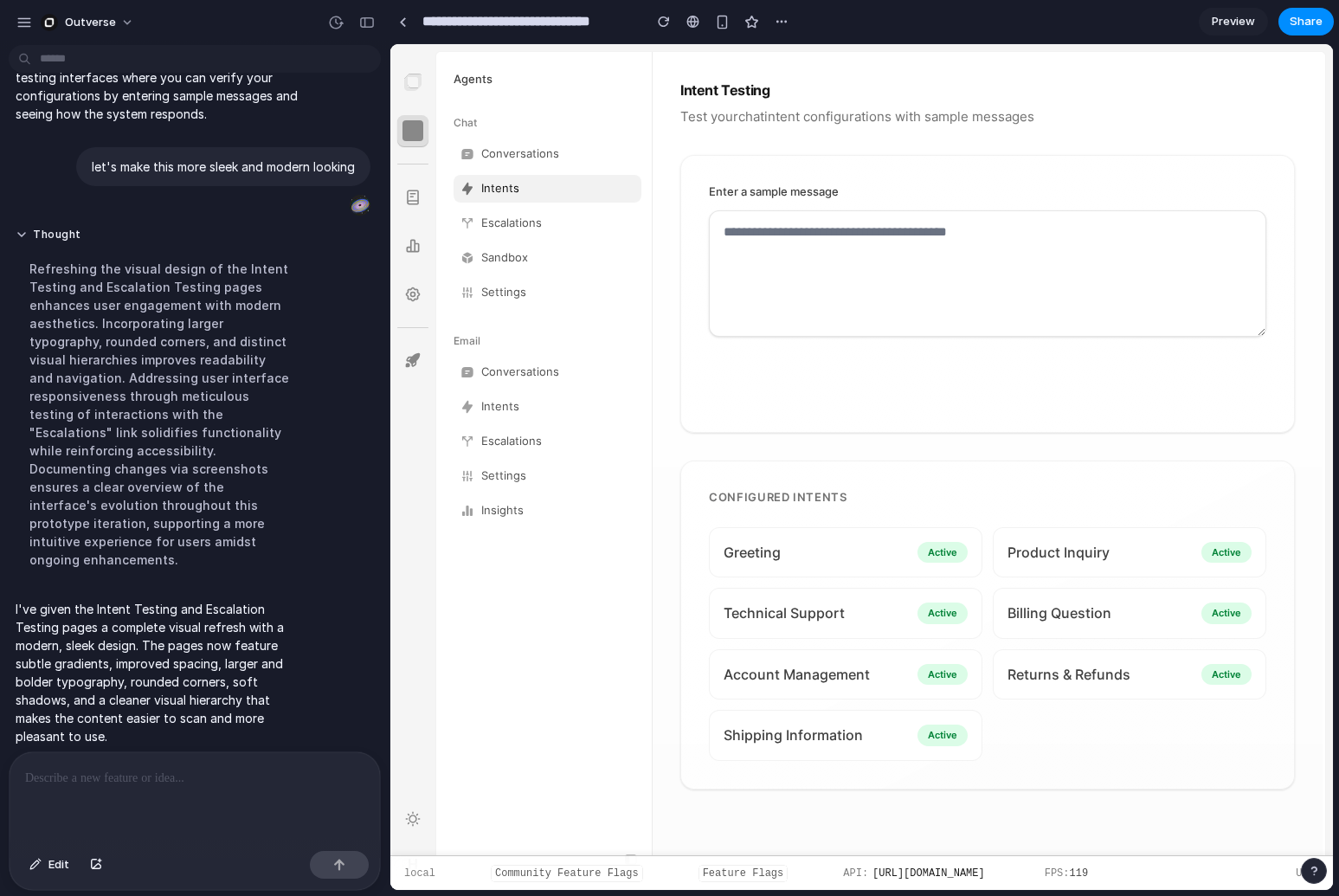
click at [898, 278] on textarea at bounding box center [987, 274] width 557 height 127
click at [873, 392] on div "Enter a sample message Test Intent" at bounding box center [988, 294] width 614 height 279
click at [836, 606] on span "Technical Support" at bounding box center [784, 613] width 121 height 21
click at [844, 537] on div "Greeting Active" at bounding box center [845, 553] width 274 height 51
click at [1045, 553] on span "Product Inquiry" at bounding box center [1058, 552] width 102 height 21
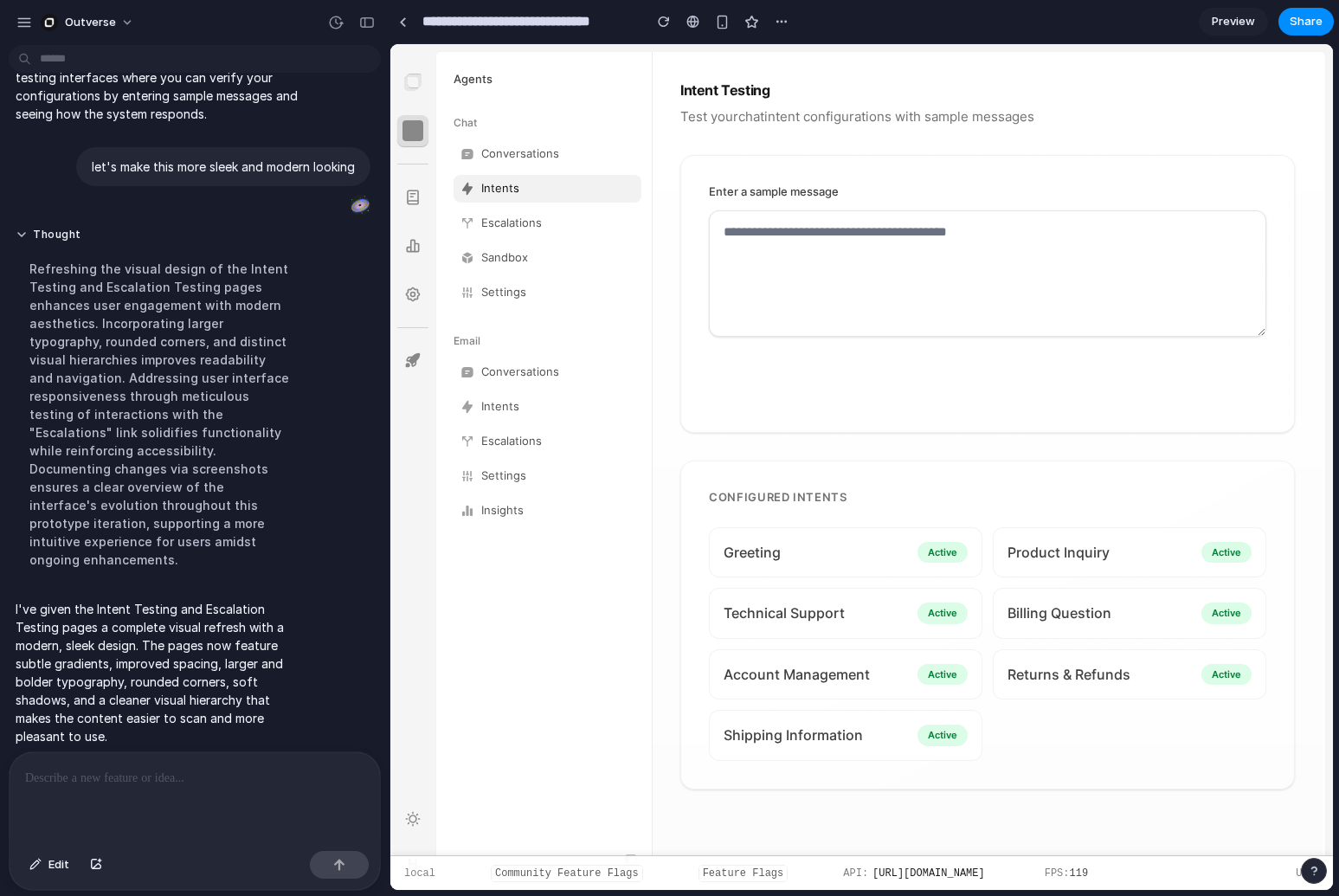
click at [858, 261] on textarea at bounding box center [987, 274] width 557 height 127
type textarea "******"
click at [766, 386] on button "Test Intent" at bounding box center [765, 383] width 114 height 41
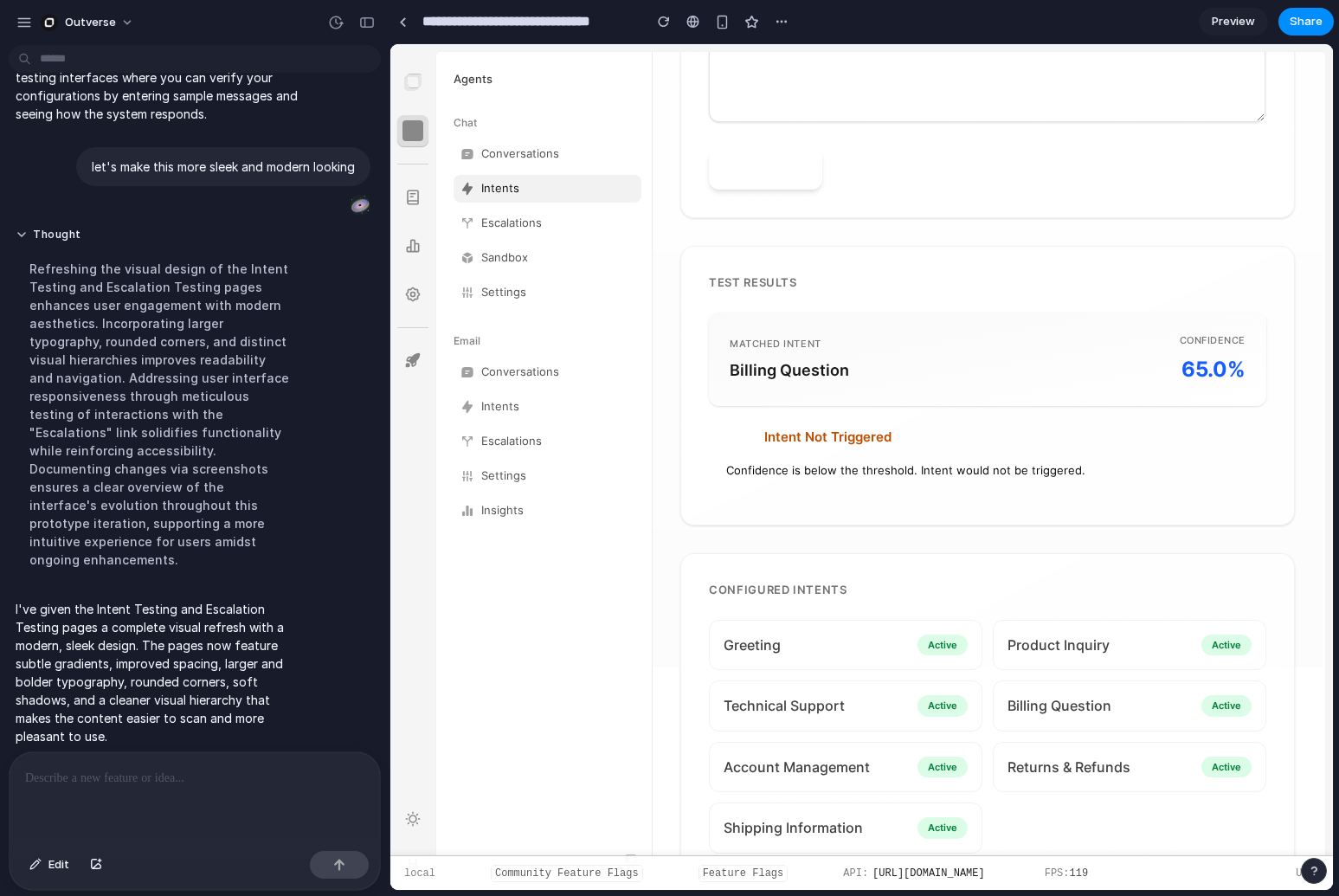
scroll to position [0, 0]
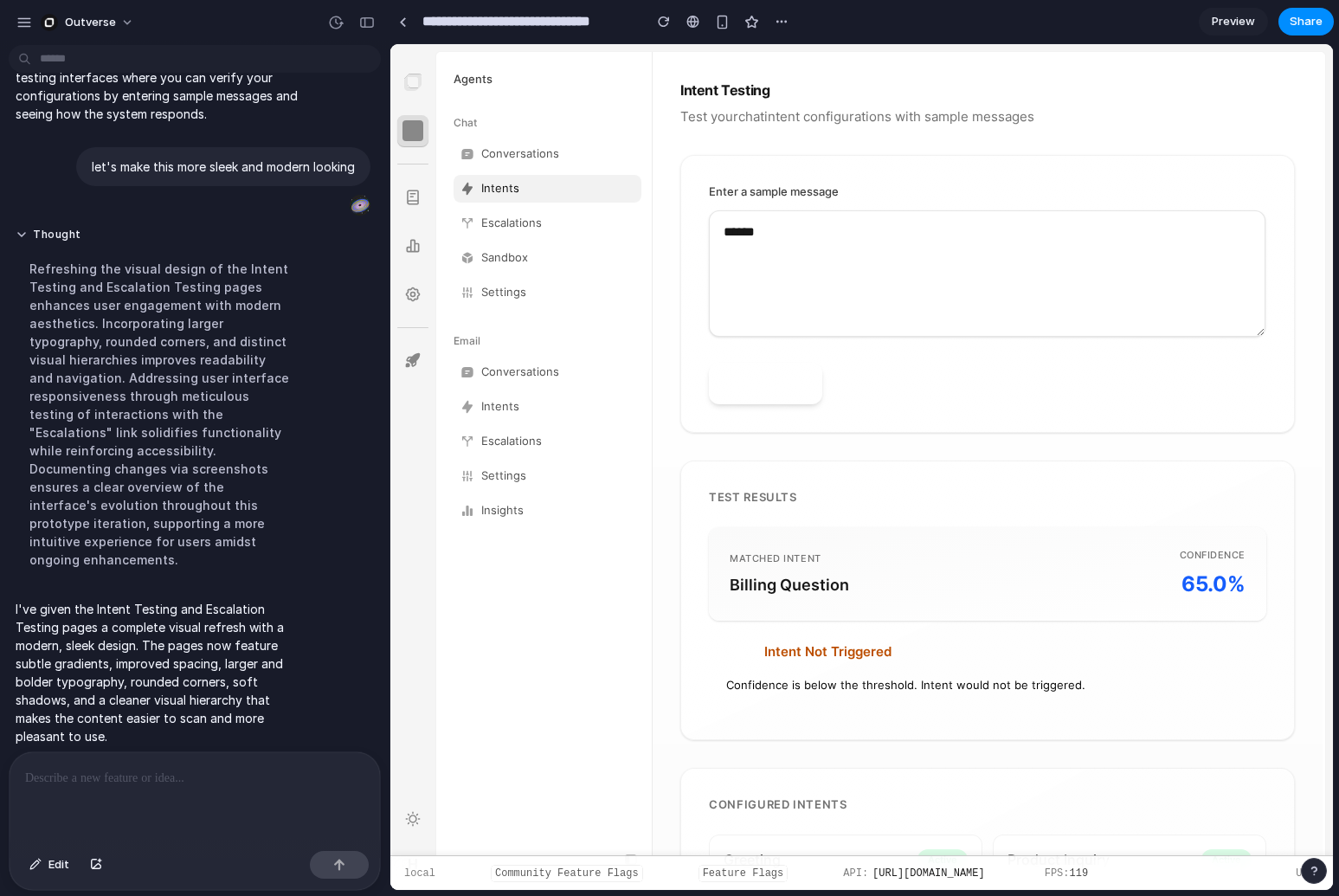
click at [511, 133] on nav "Chat Conversations Intents Escalations Sandbox Settings" at bounding box center [548, 211] width 191 height 190
click at [514, 155] on link "Conversations" at bounding box center [547, 153] width 188 height 27
